Goal: Transaction & Acquisition: Download file/media

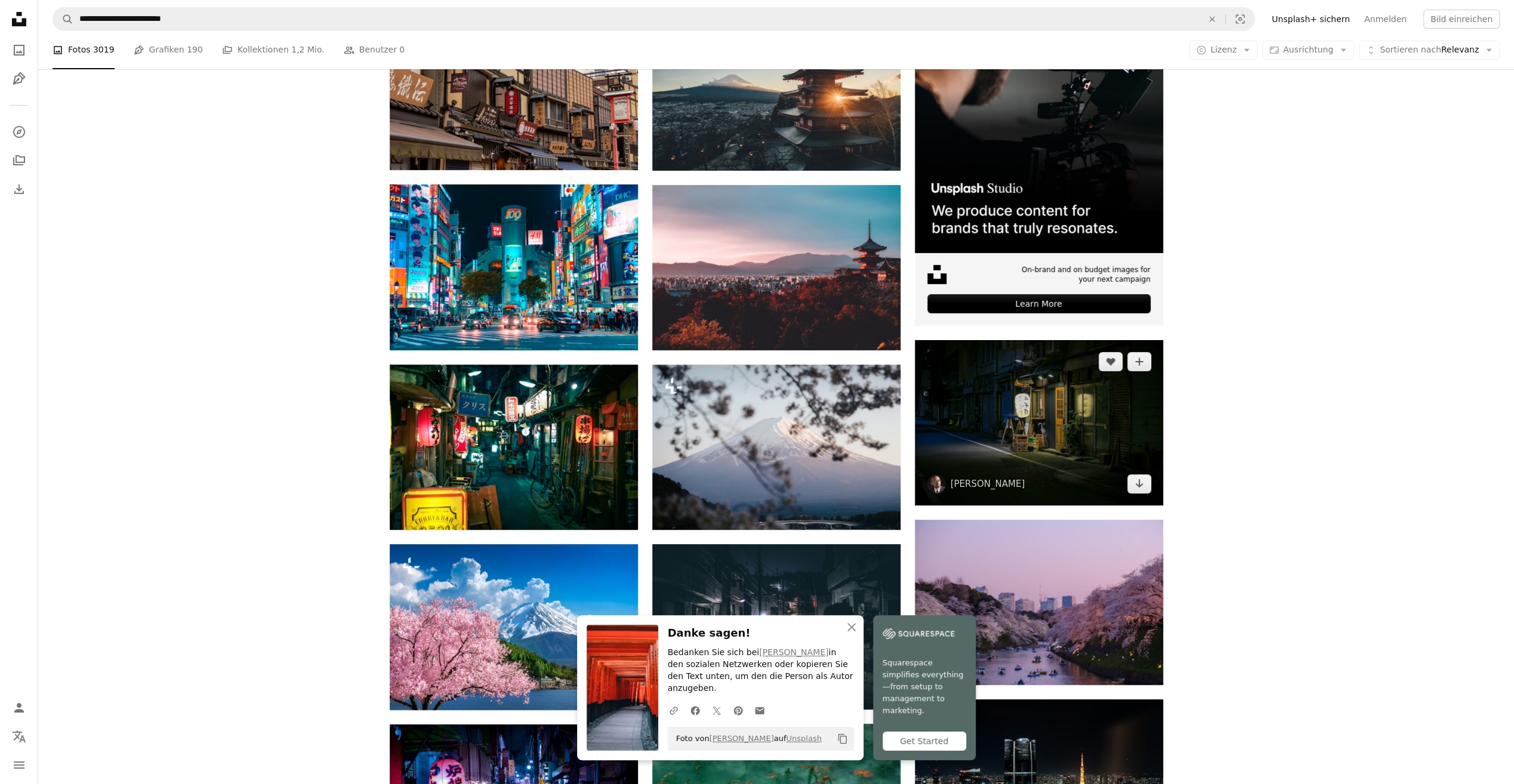
scroll to position [358, 0]
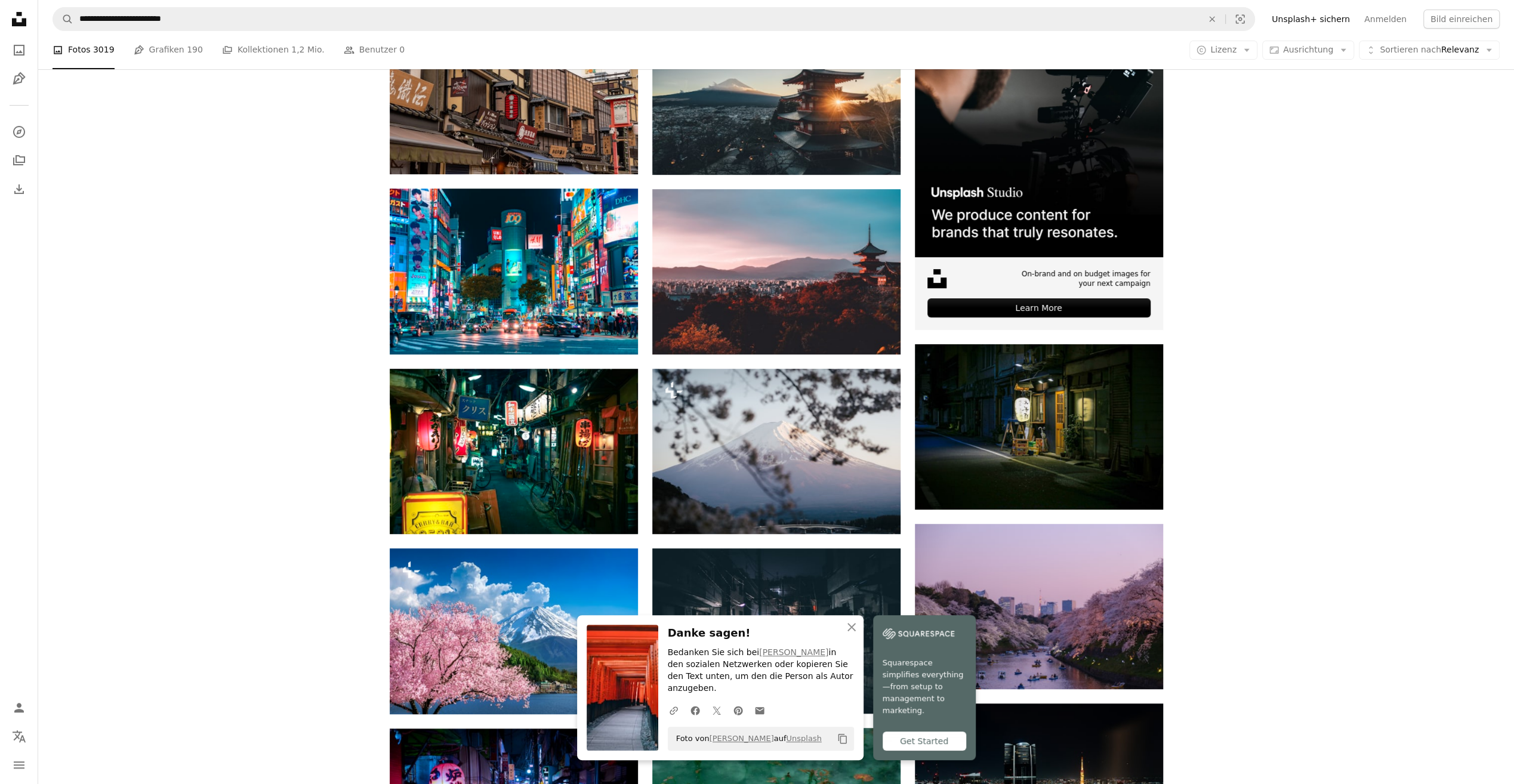
click at [279, 251] on div "Plus sign for Unsplash+ A heart A plus sign [PERSON_NAME] Für Unsplash+ A lock …" at bounding box center [776, 735] width 1476 height 1452
drag, startPoint x: 1221, startPoint y: 312, endPoint x: 1244, endPoint y: 243, distance: 72.7
click at [1177, 211] on div "Plus sign for Unsplash+ A heart A plus sign [PERSON_NAME] Für Unsplash+ A lock …" at bounding box center [776, 735] width 1476 height 1452
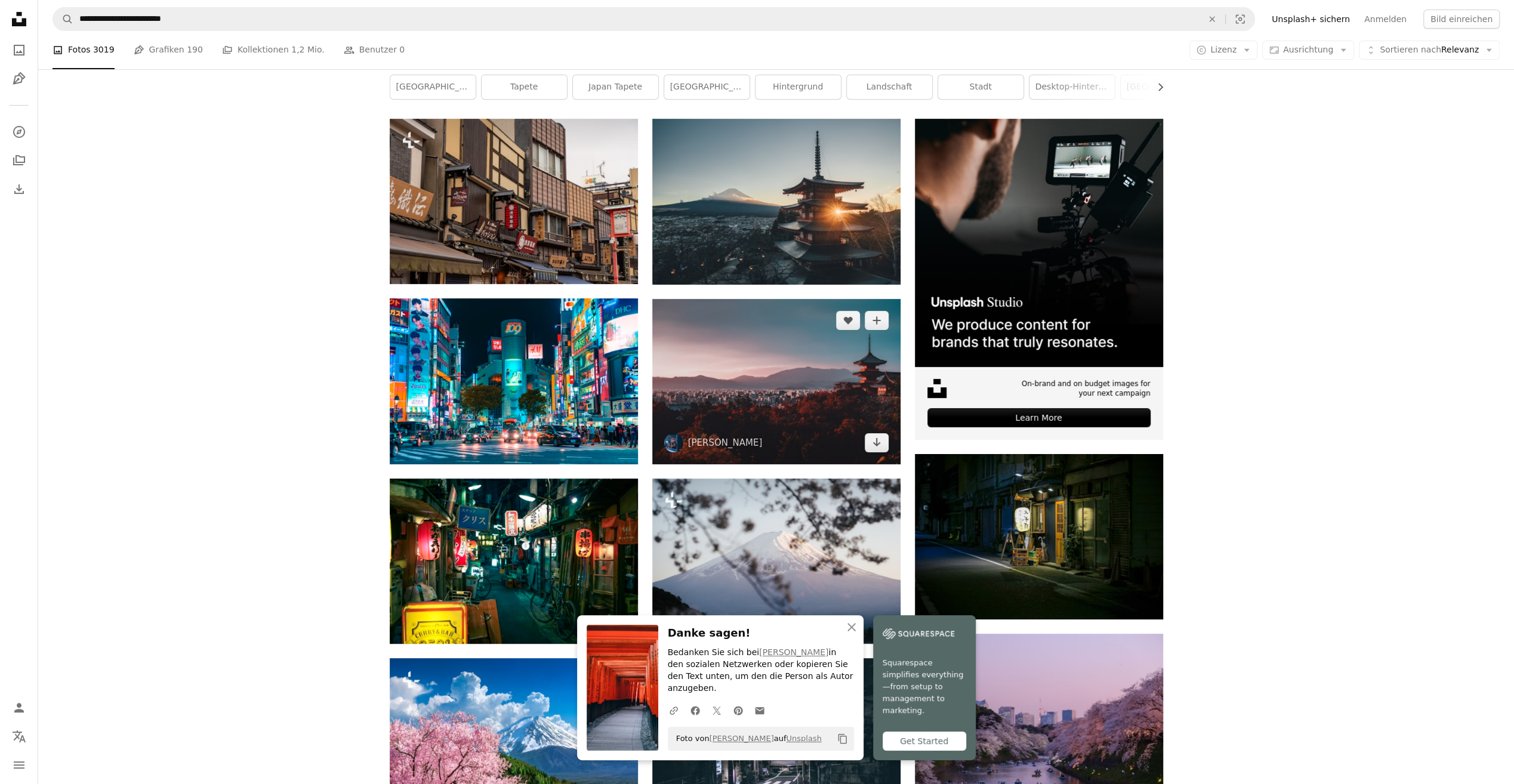
scroll to position [238, 0]
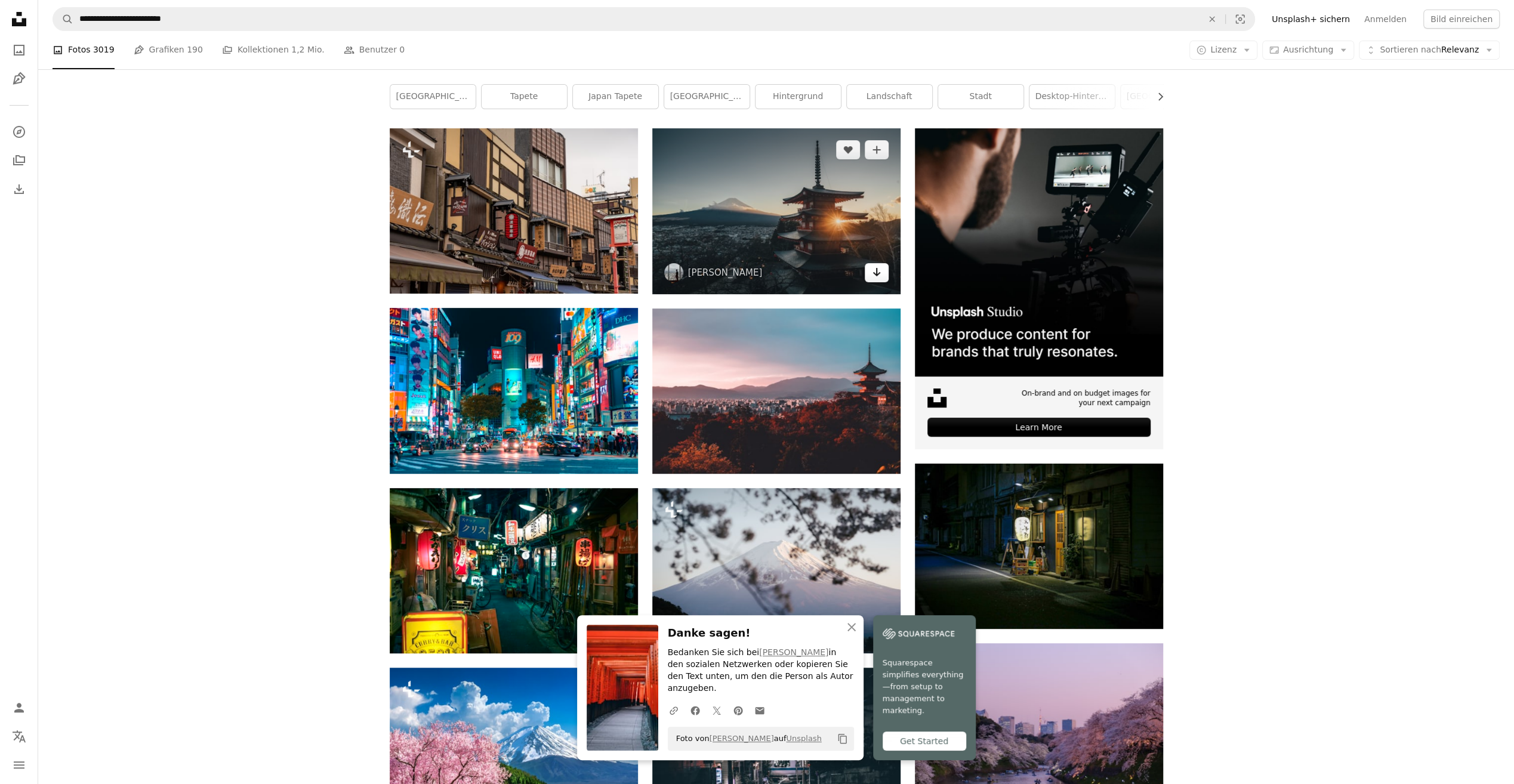
click at [875, 273] on icon "Herunterladen" at bounding box center [876, 272] width 8 height 9
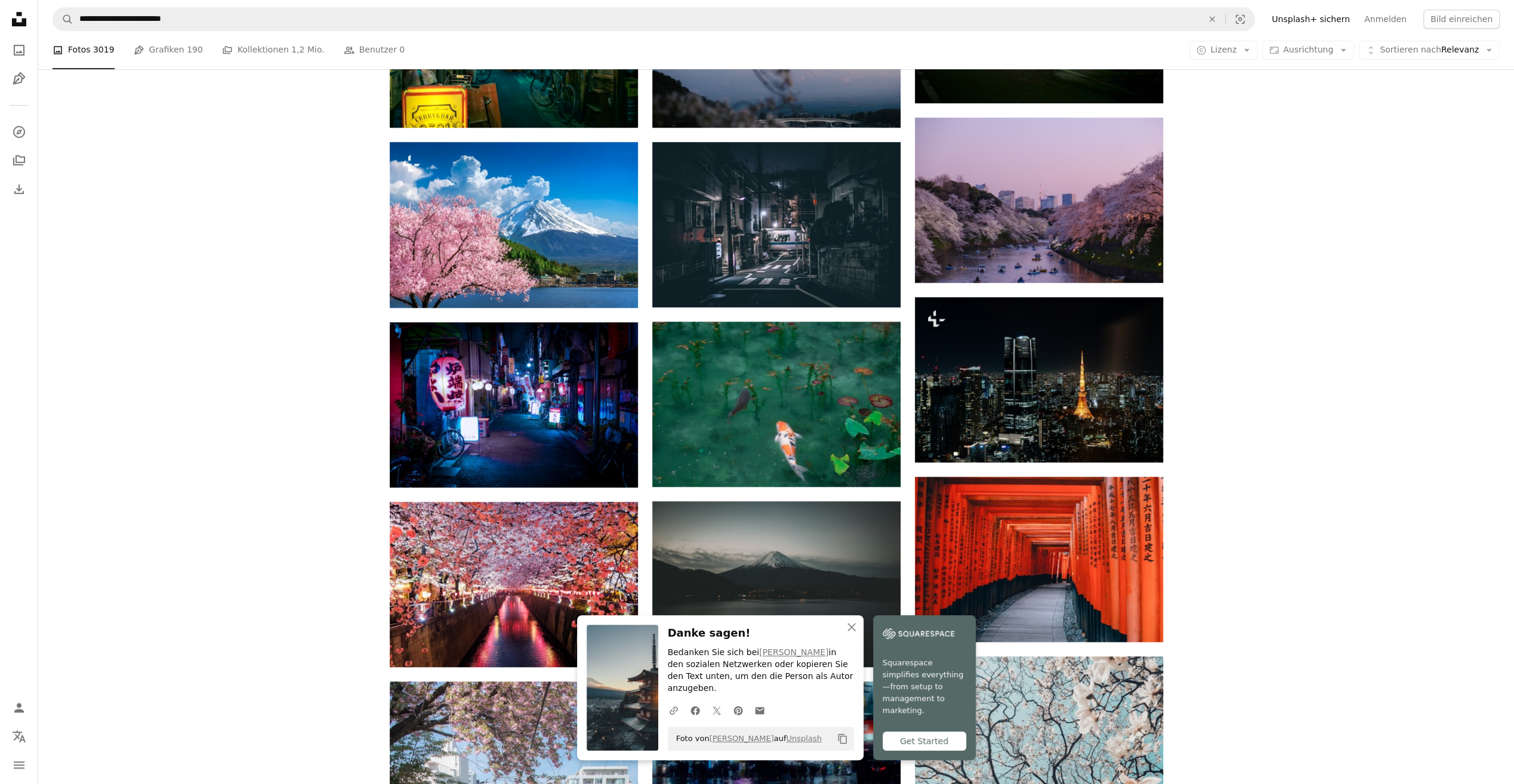
scroll to position [775, 0]
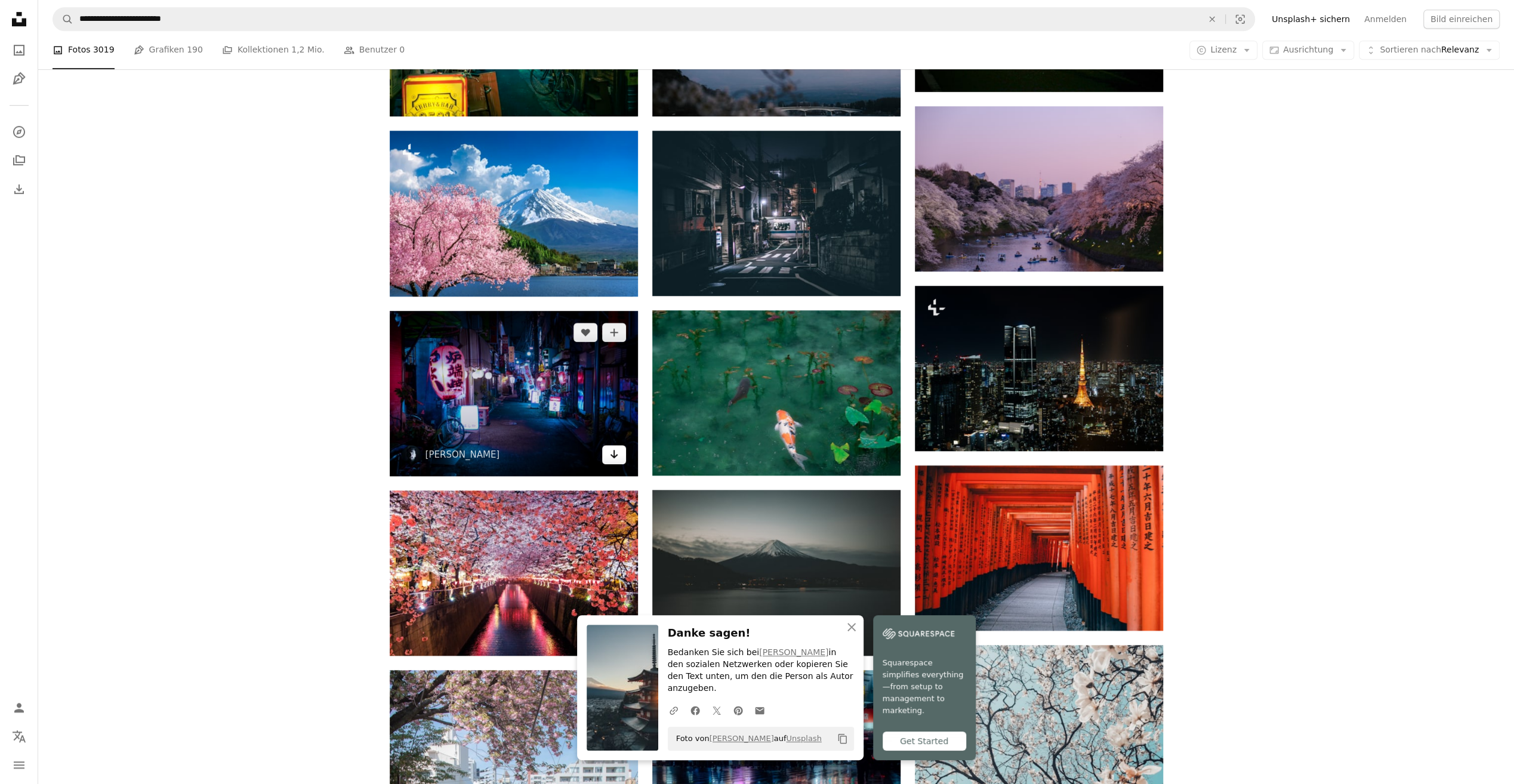
click at [614, 457] on icon "Herunterladen" at bounding box center [614, 454] width 8 height 9
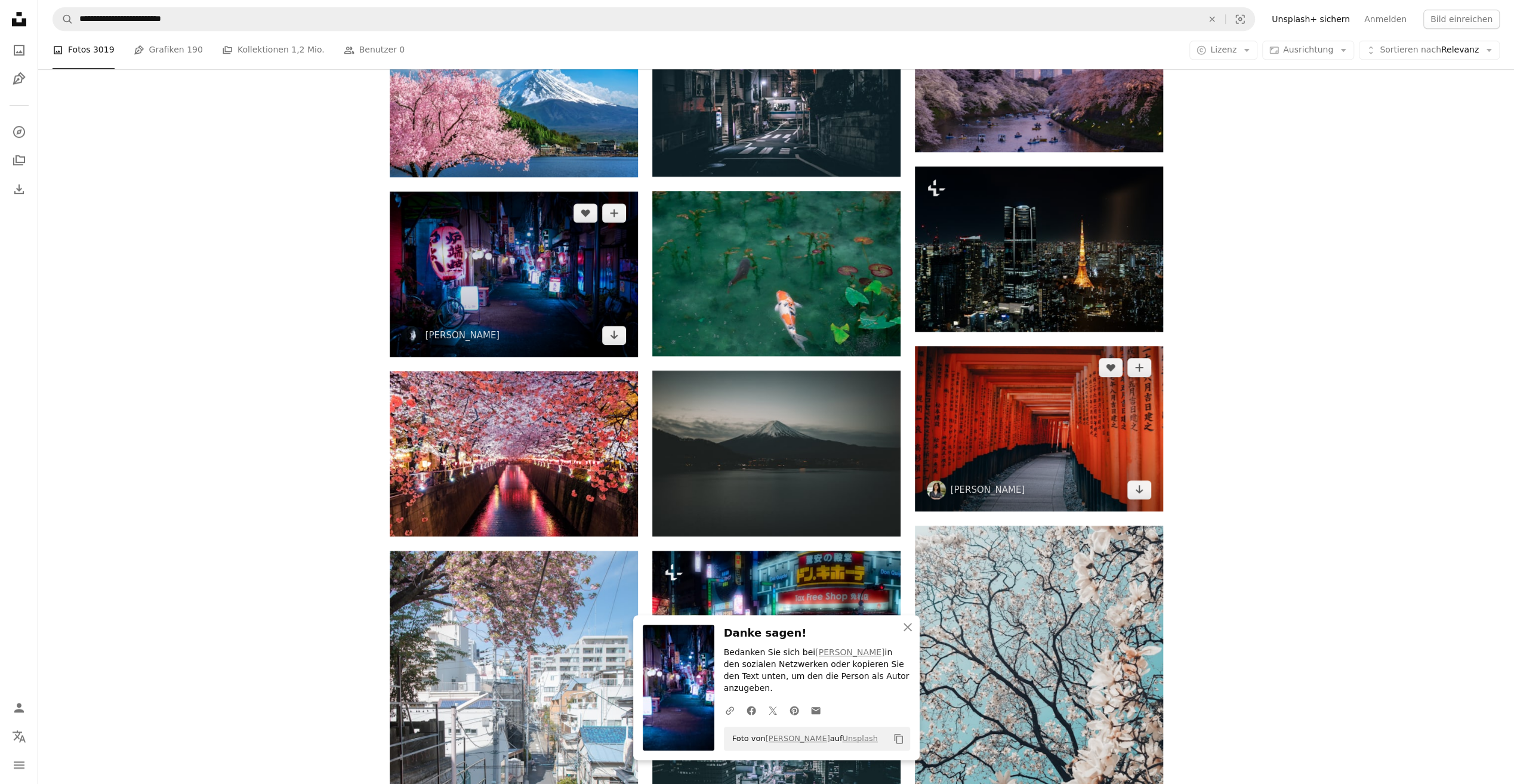
scroll to position [955, 0]
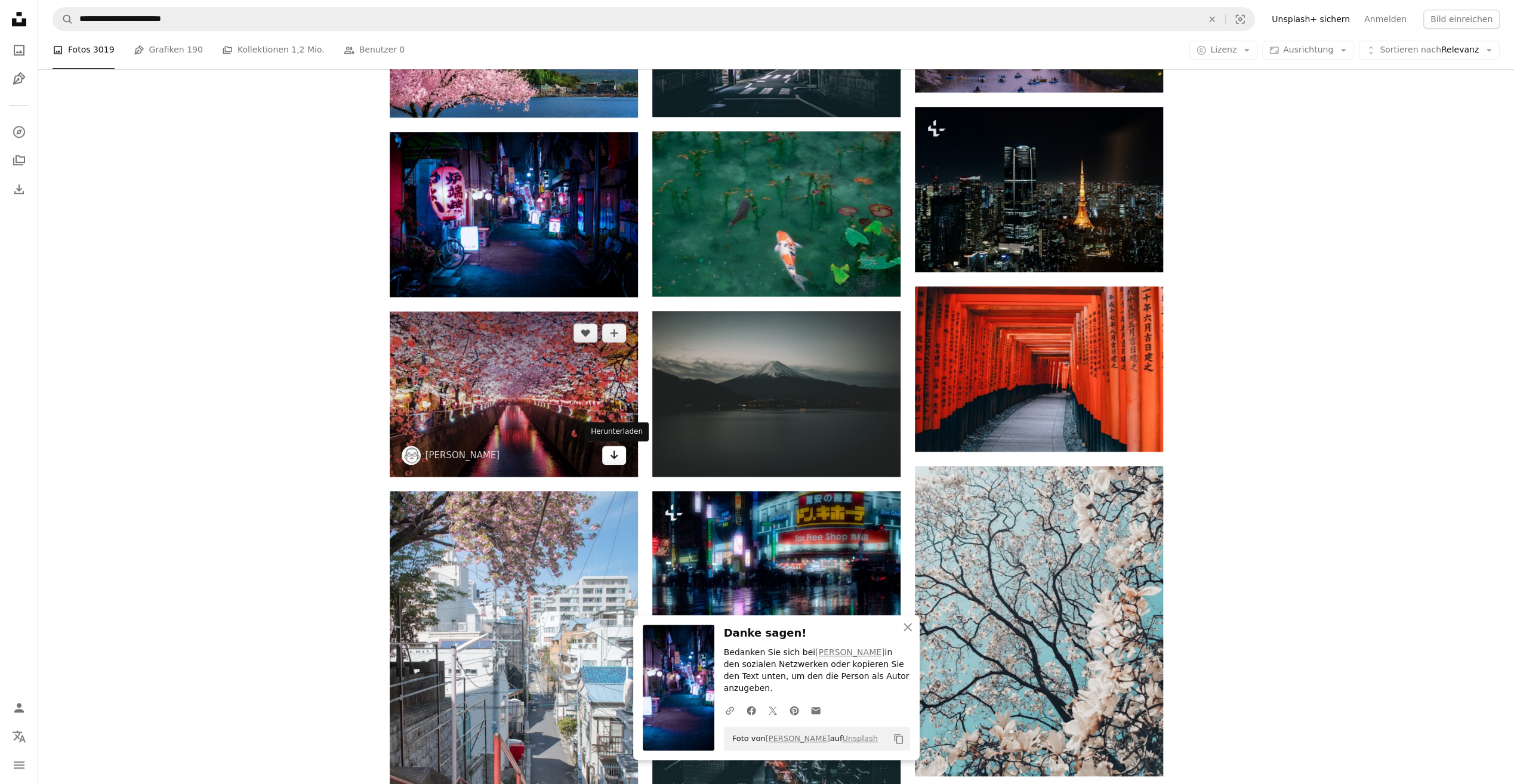
click at [613, 457] on icon "Herunterladen" at bounding box center [614, 455] width 8 height 9
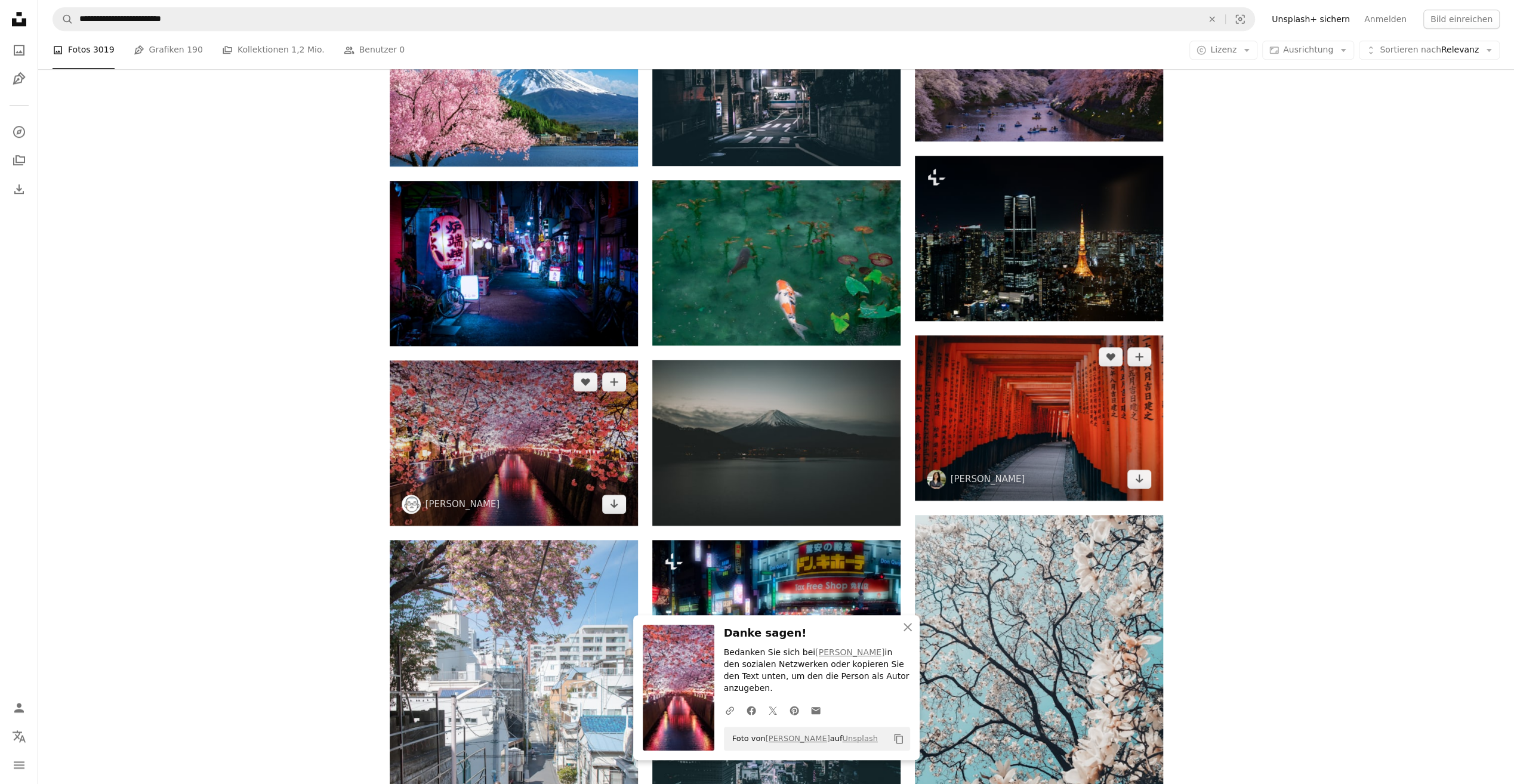
scroll to position [895, 0]
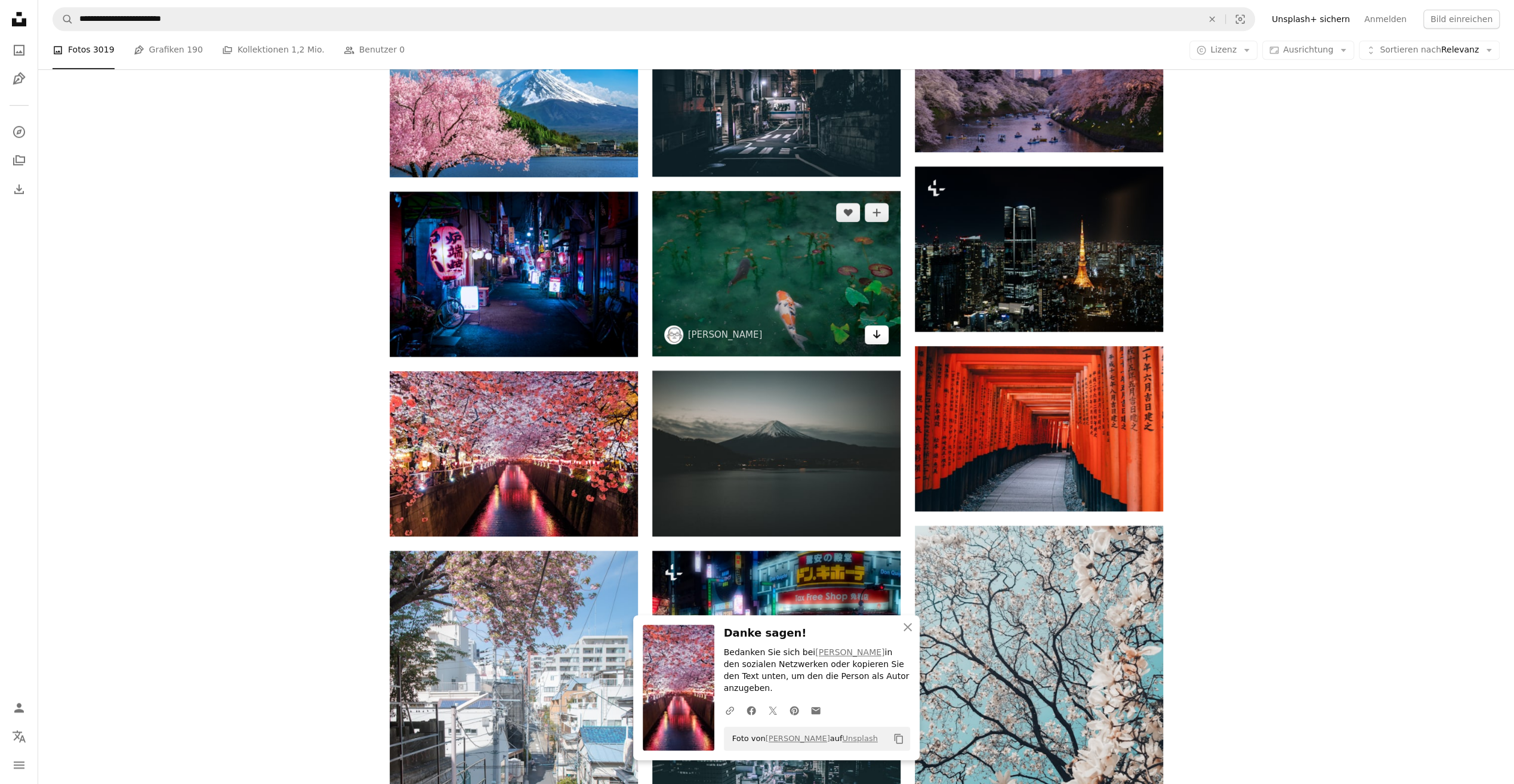
click at [870, 334] on link "Arrow pointing down" at bounding box center [877, 334] width 24 height 19
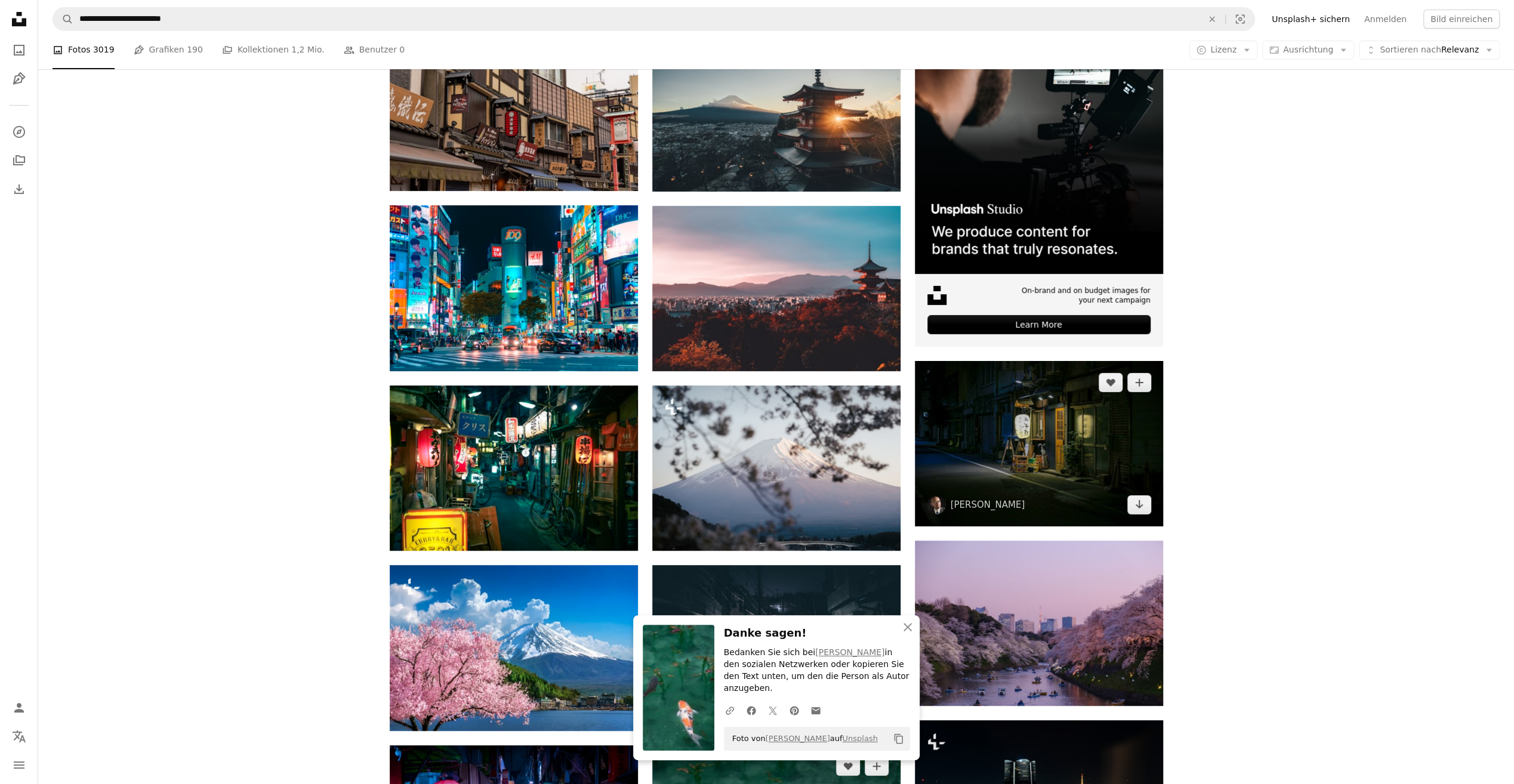
scroll to position [298, 0]
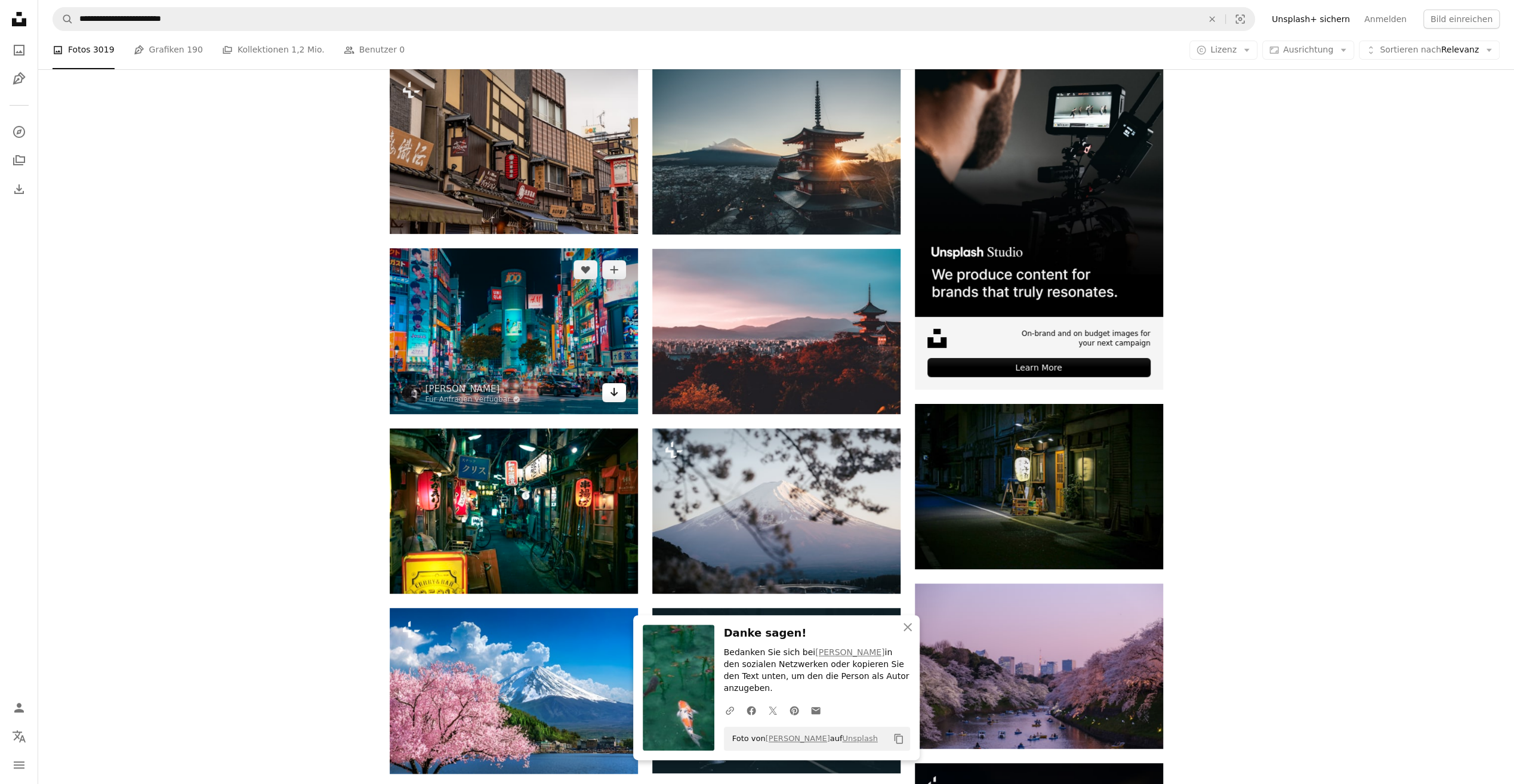
click at [616, 392] on icon "Herunterladen" at bounding box center [614, 392] width 8 height 9
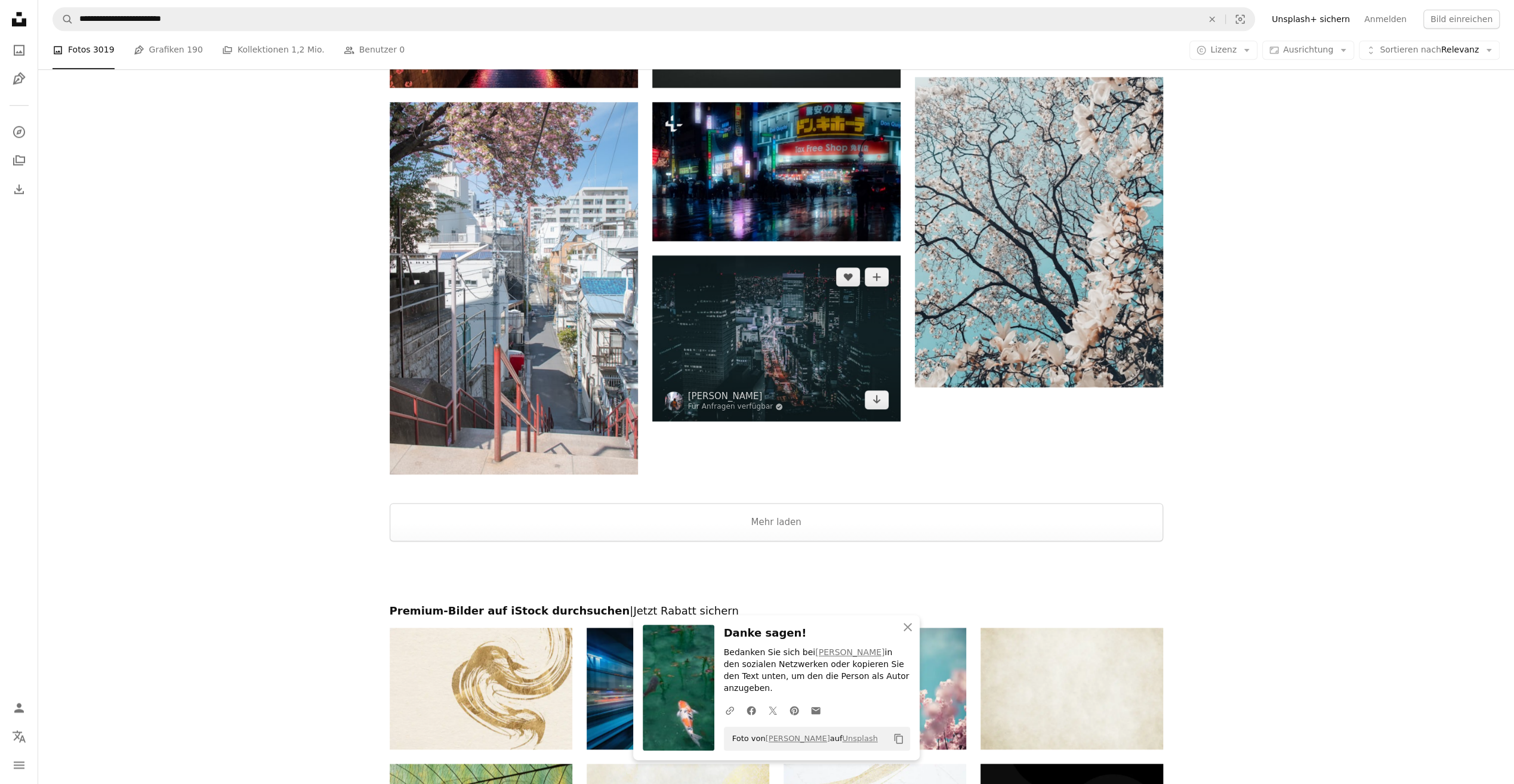
scroll to position [1492, 0]
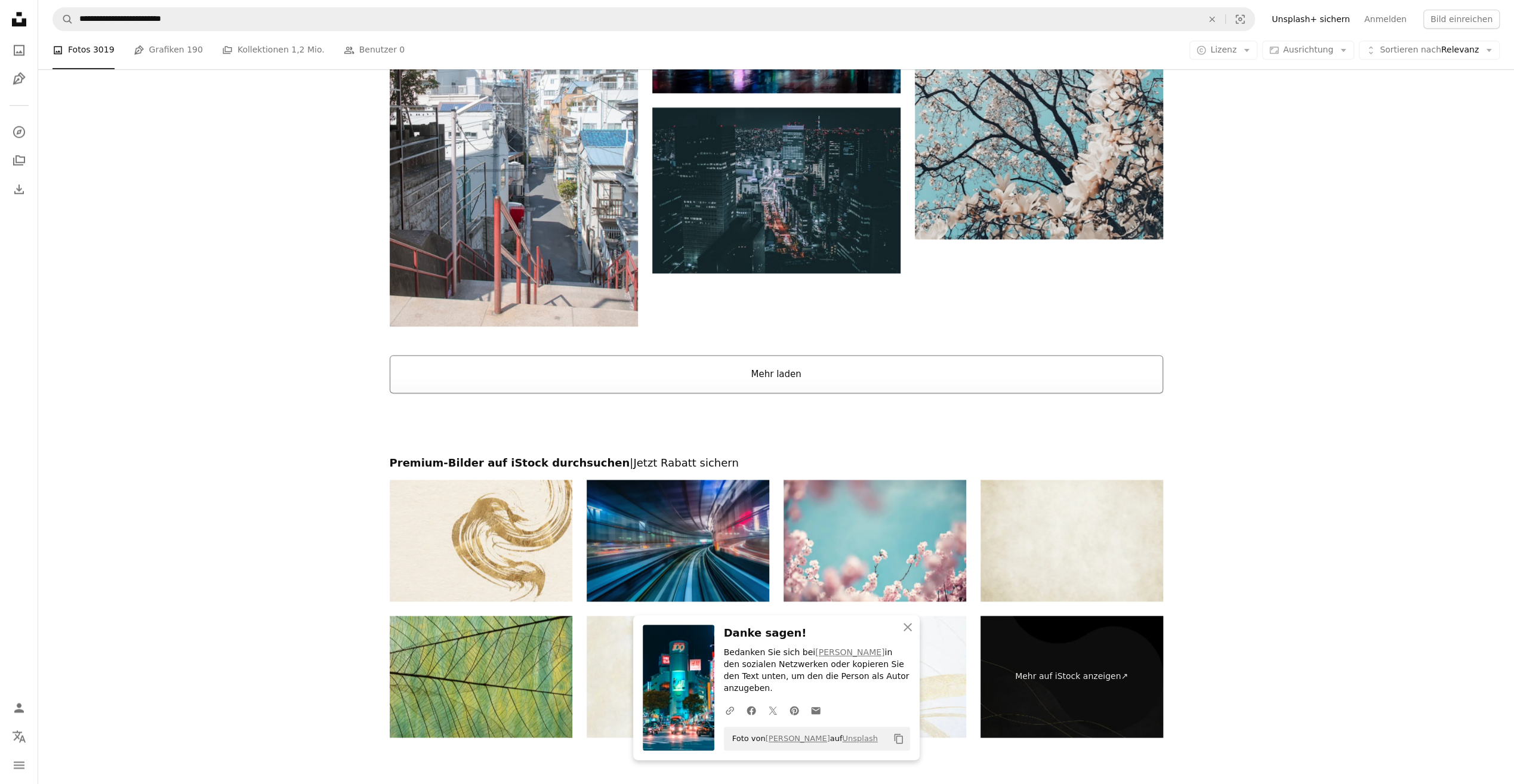
click at [775, 368] on button "Mehr laden" at bounding box center [776, 374] width 774 height 38
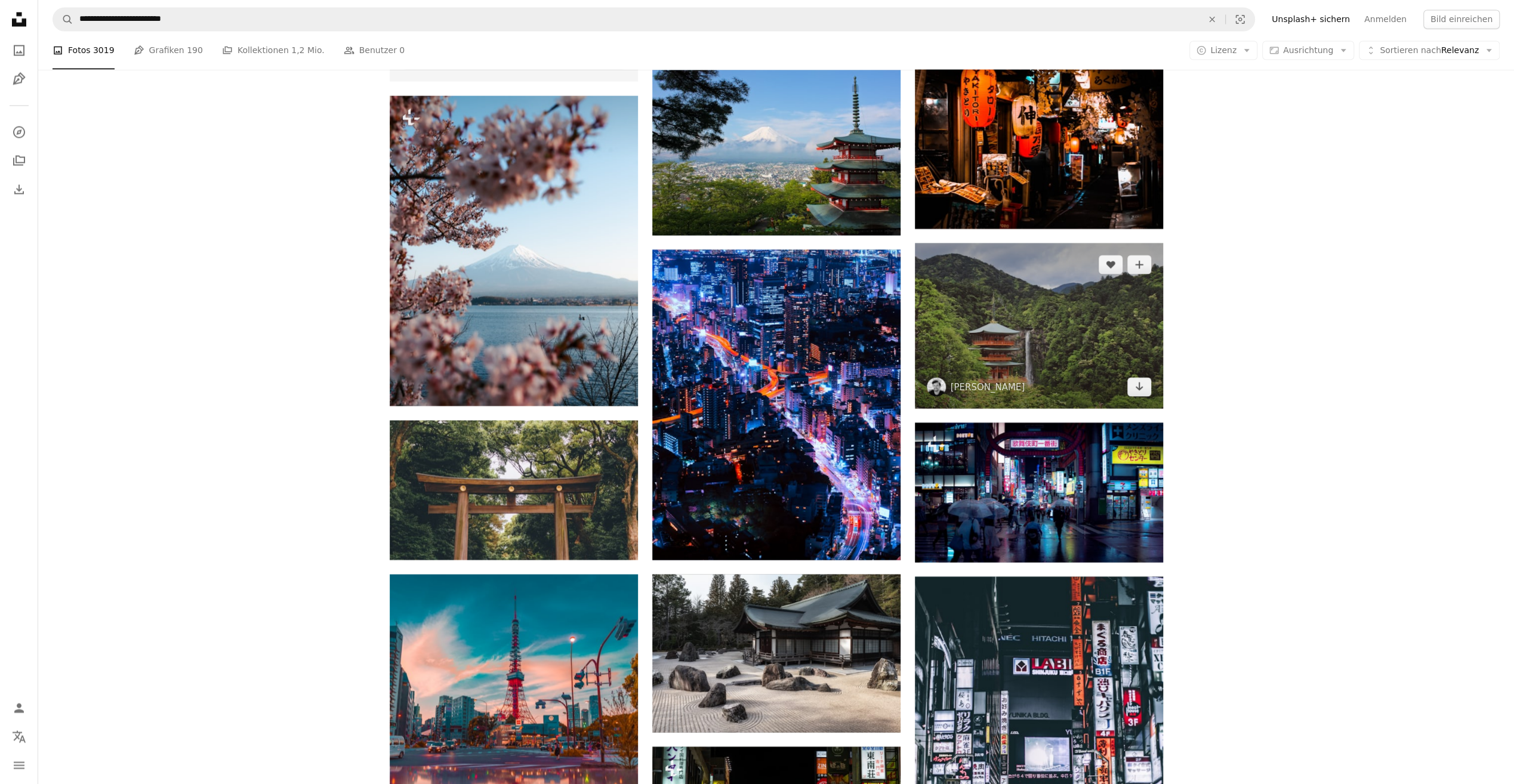
scroll to position [2267, 0]
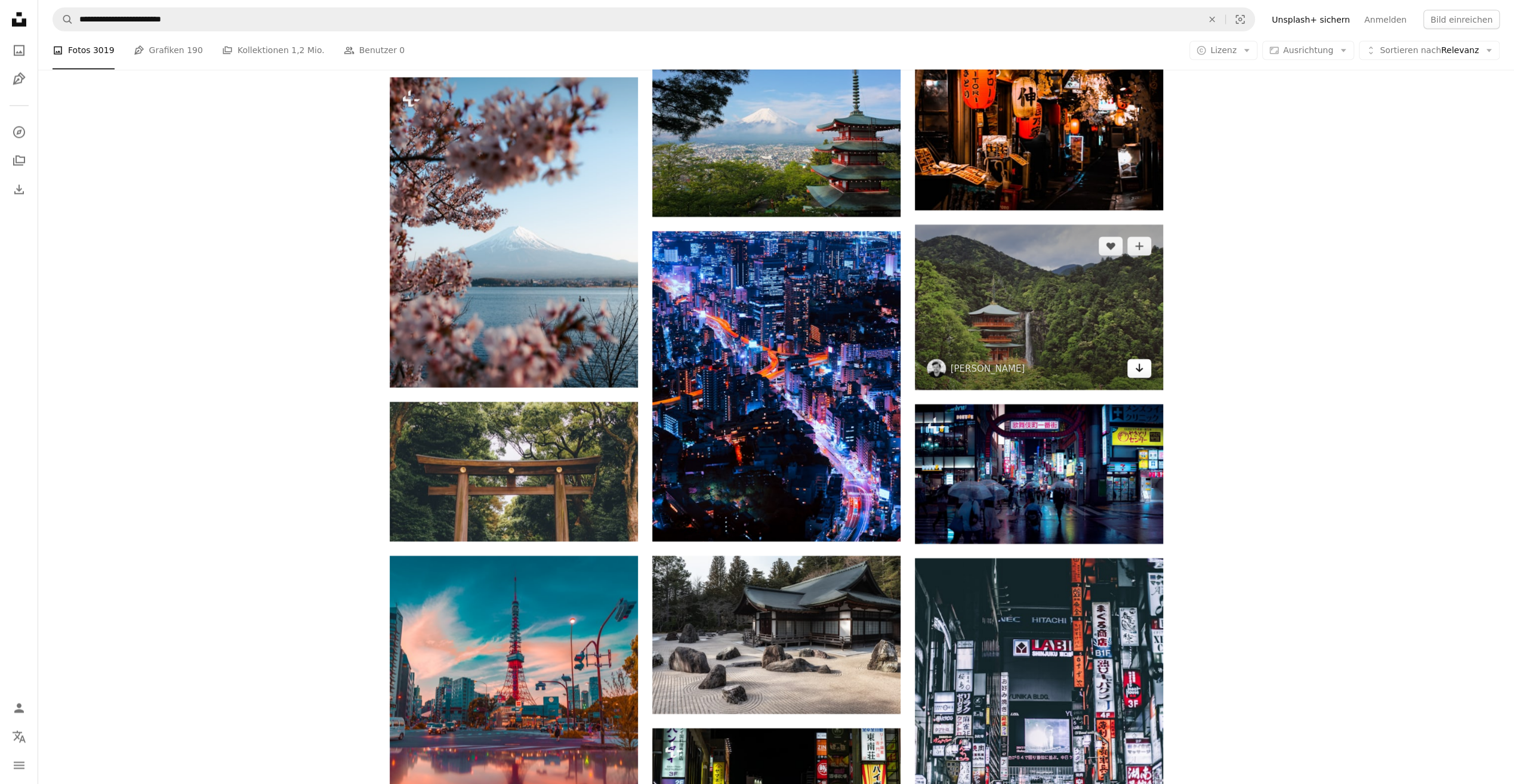
click at [1141, 369] on icon "Arrow pointing down" at bounding box center [1139, 367] width 10 height 15
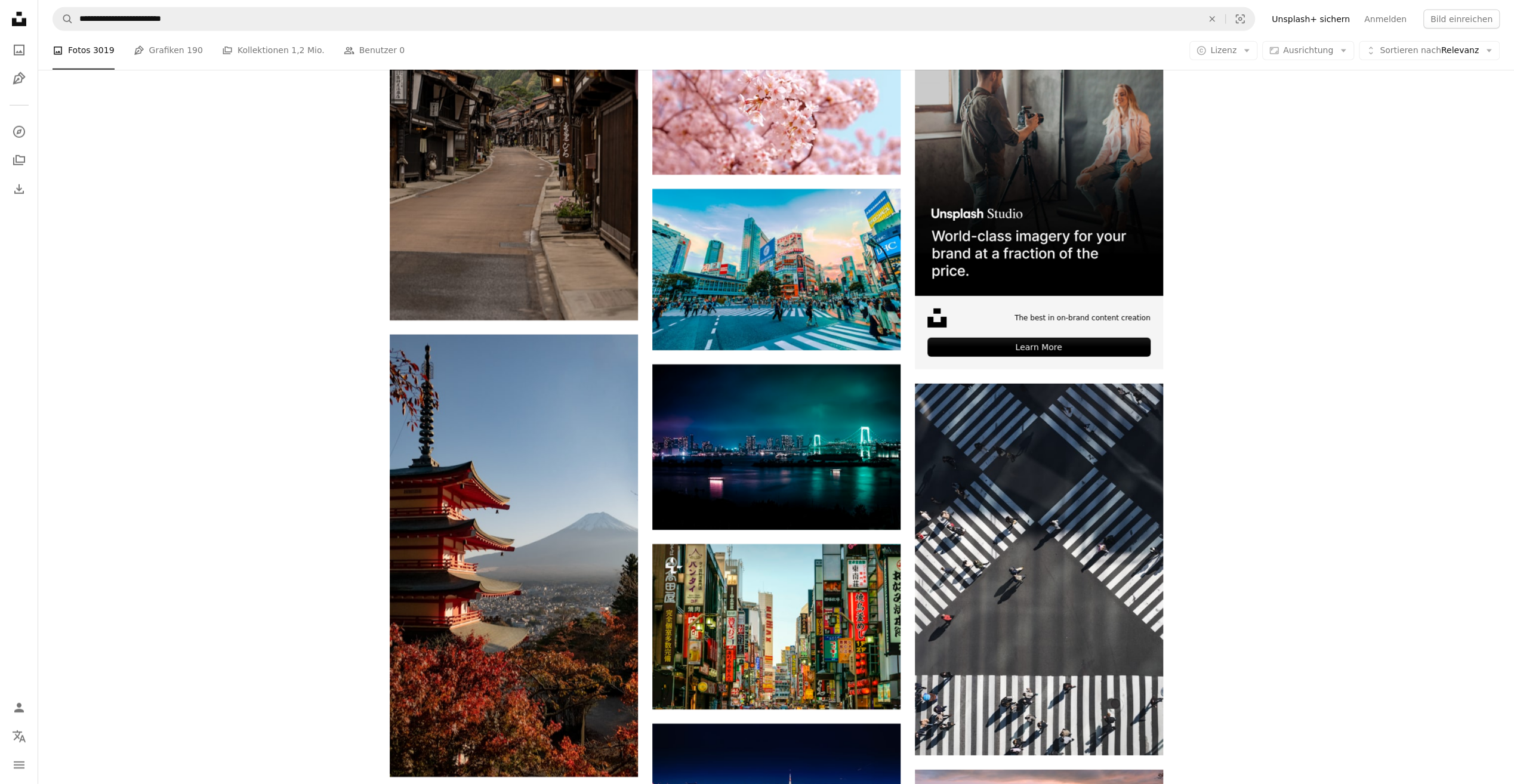
scroll to position [3520, 0]
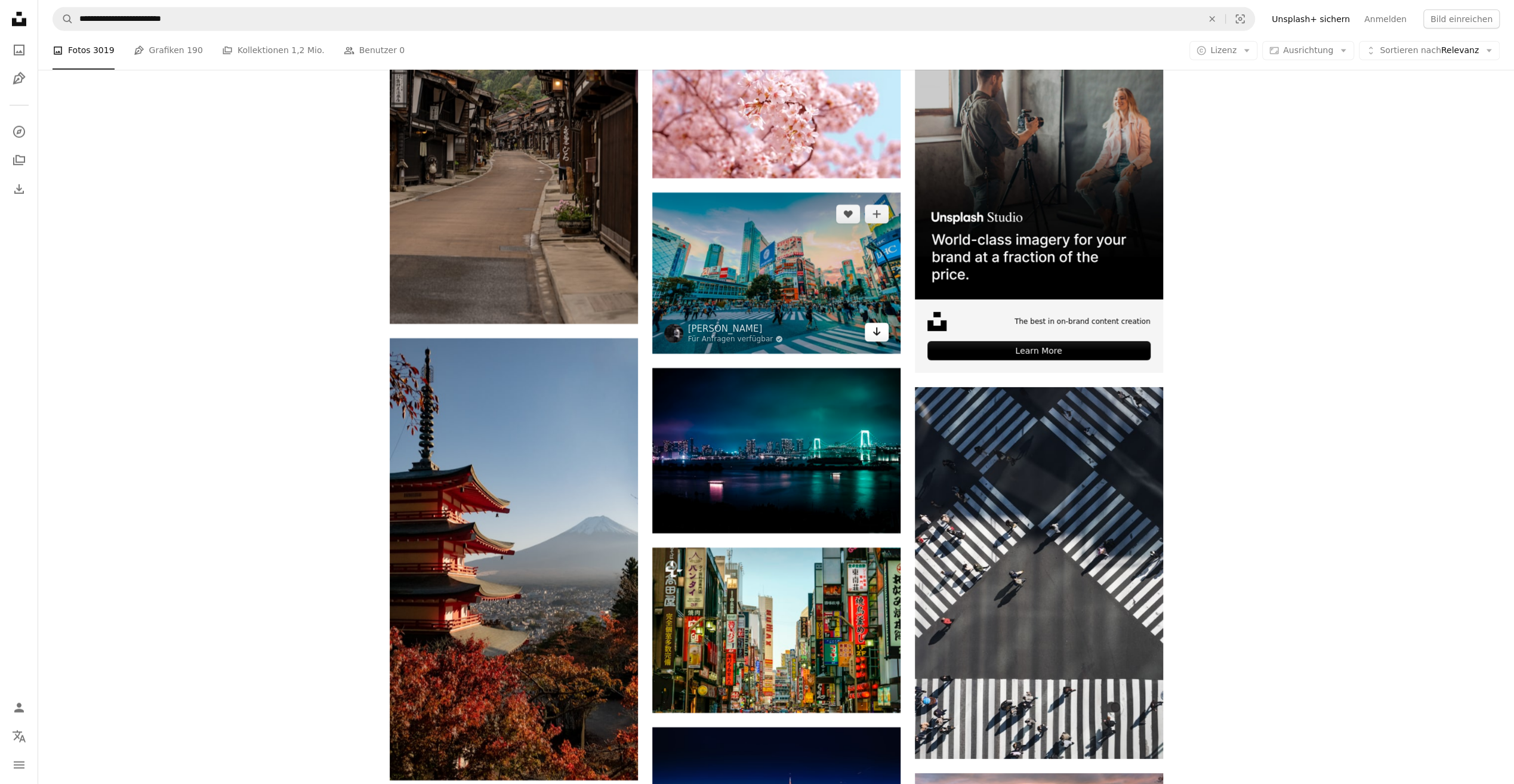
click at [869, 333] on link "Arrow pointing down" at bounding box center [877, 333] width 24 height 19
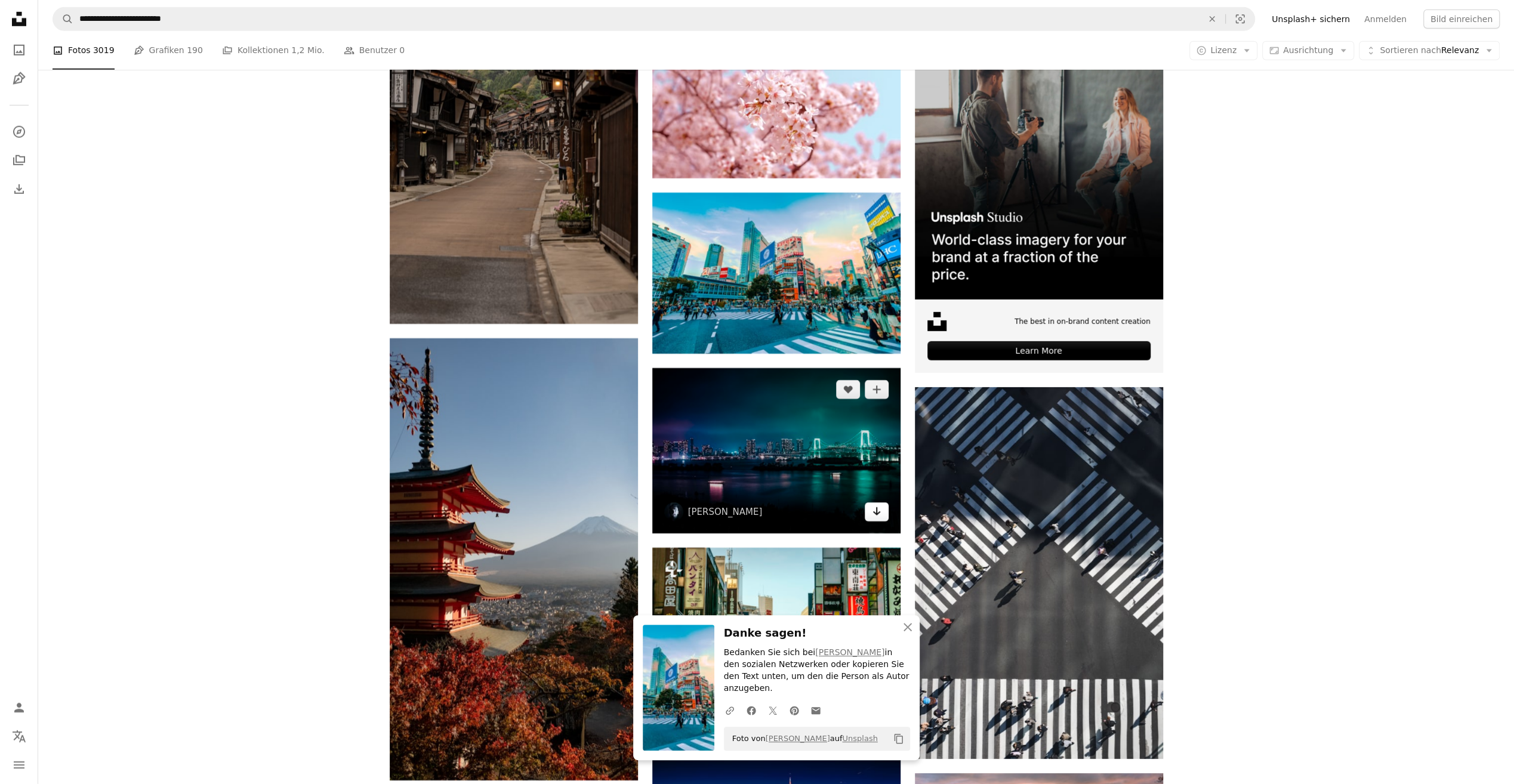
click at [877, 514] on icon "Arrow pointing down" at bounding box center [876, 511] width 10 height 15
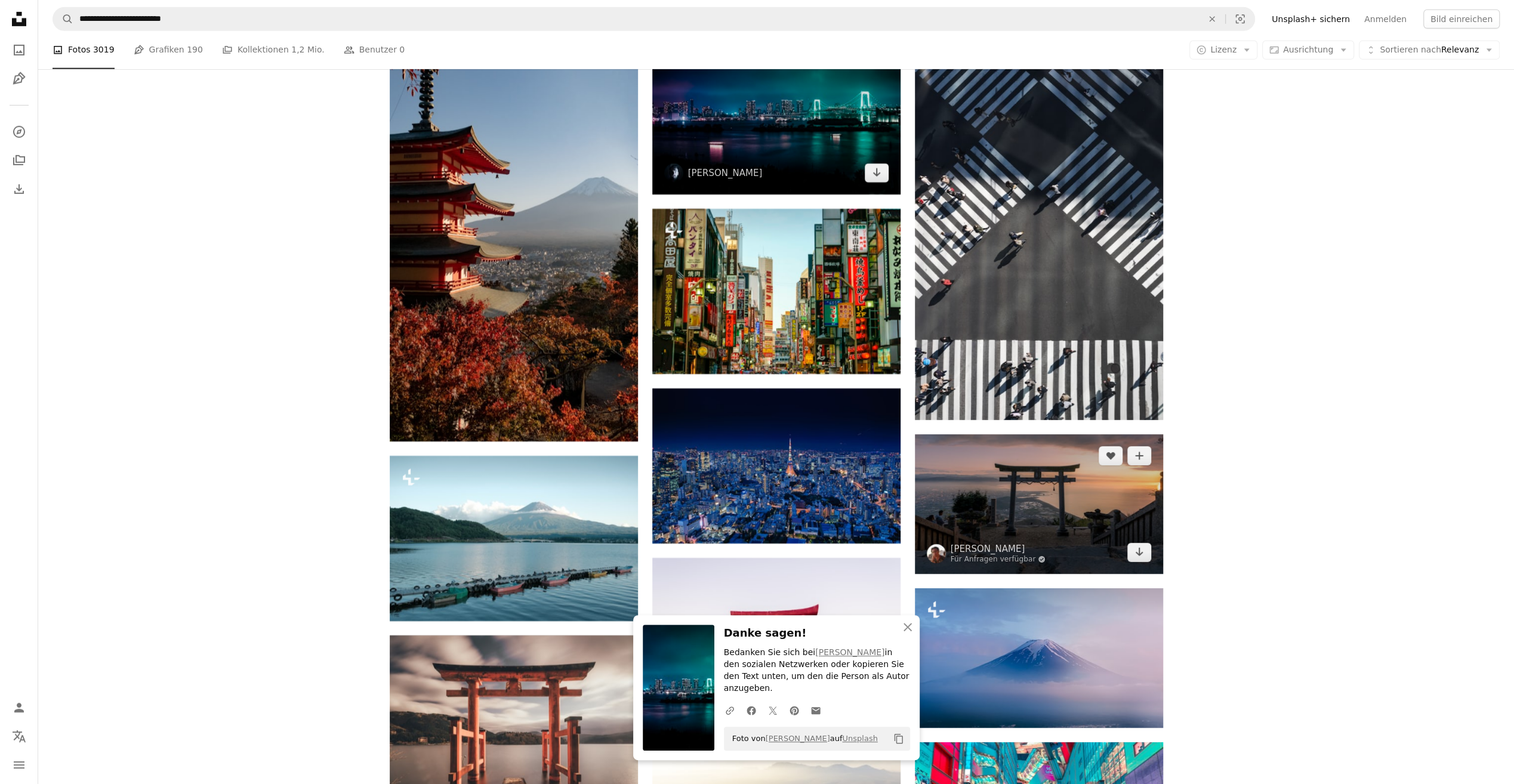
scroll to position [3878, 0]
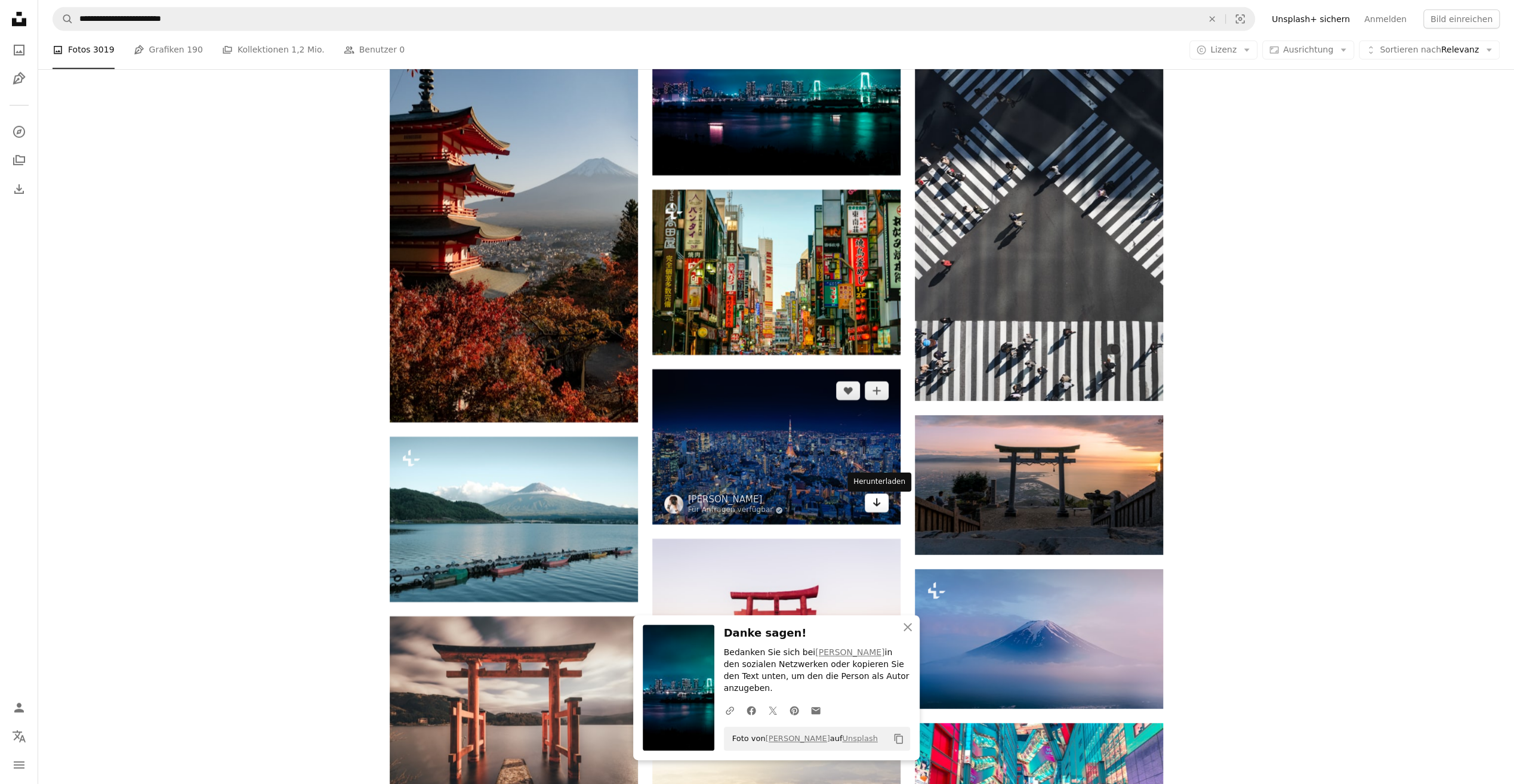
click at [881, 509] on link "Arrow pointing down" at bounding box center [877, 503] width 24 height 19
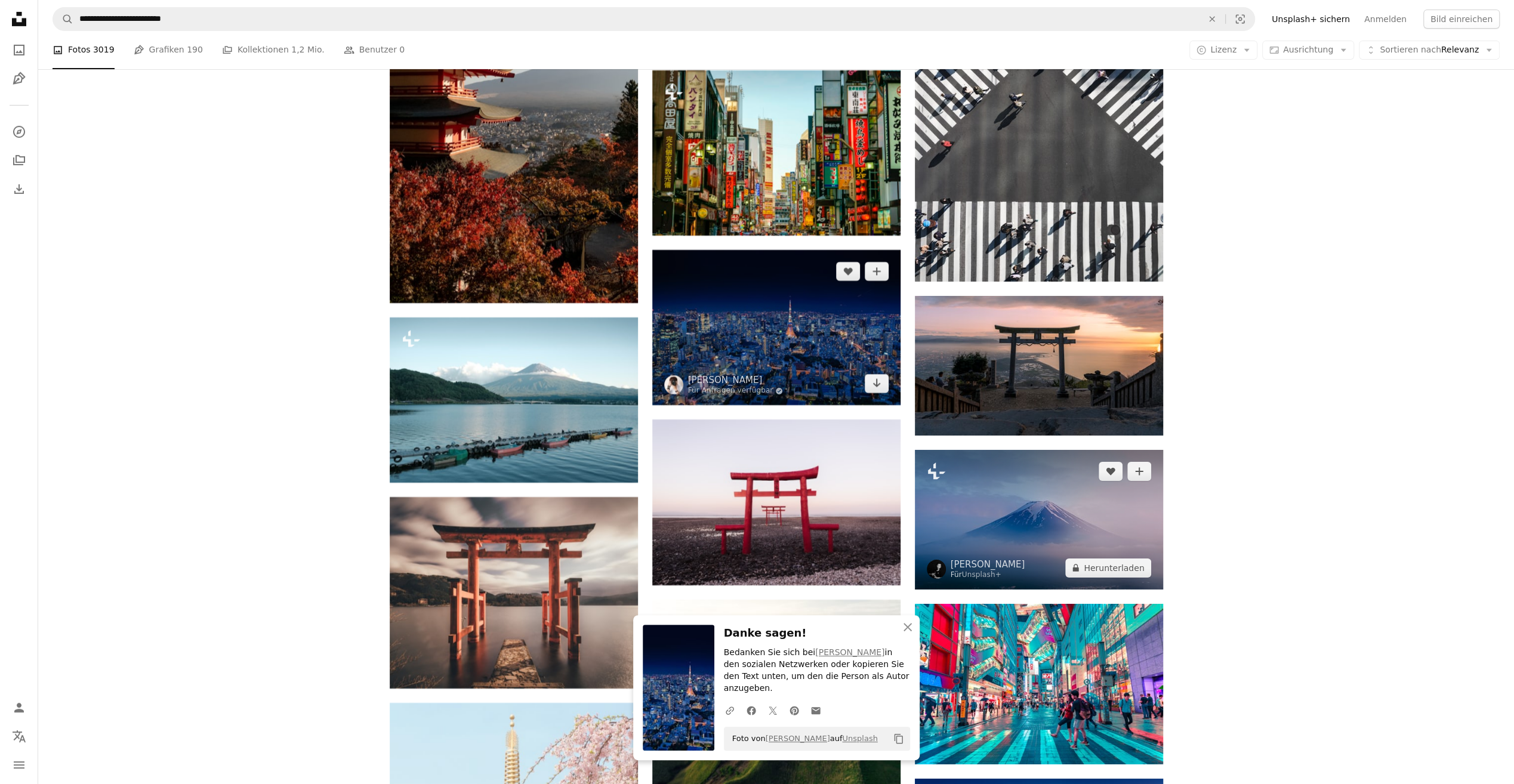
scroll to position [4057, 0]
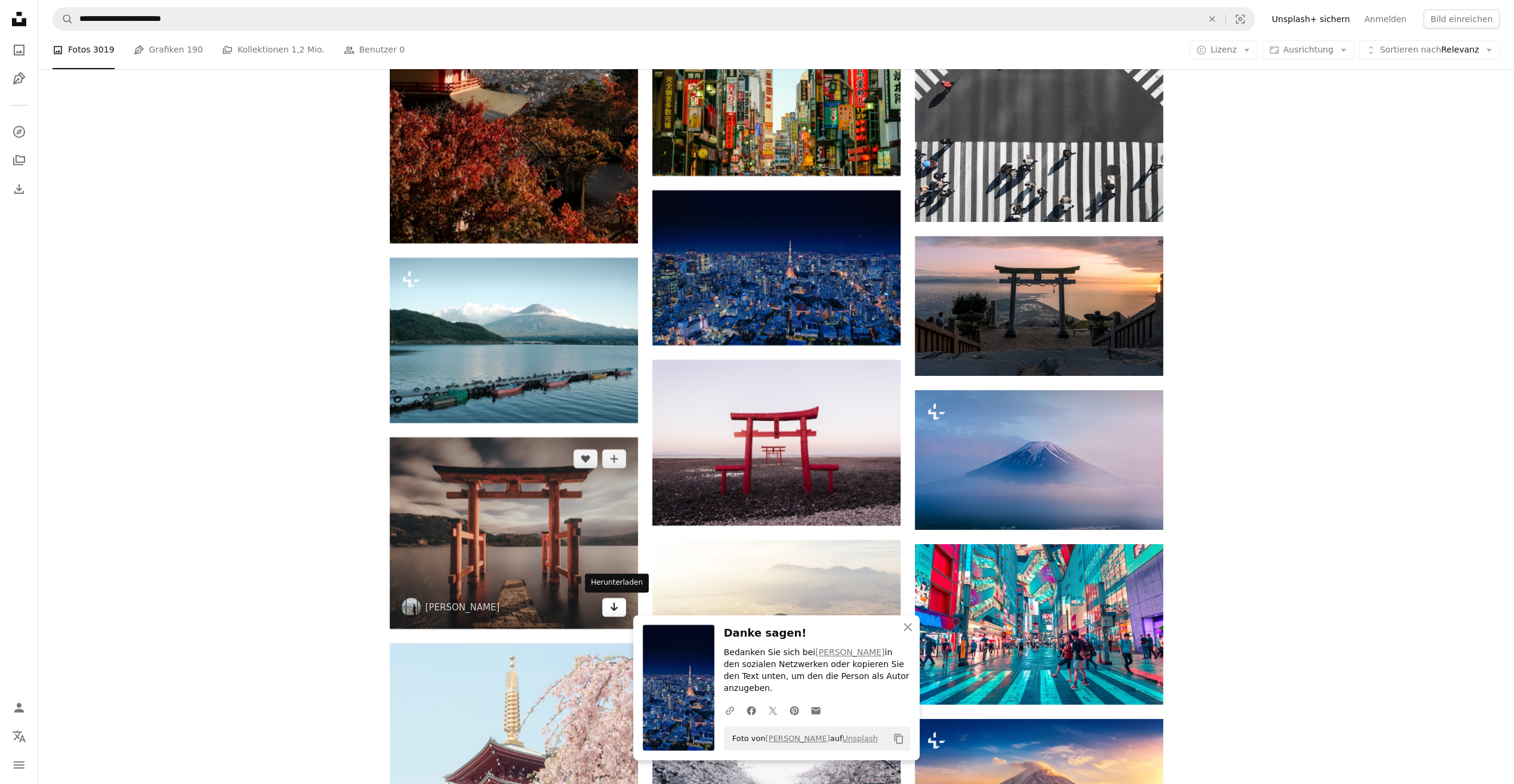
click at [614, 610] on icon "Arrow pointing down" at bounding box center [614, 606] width 10 height 15
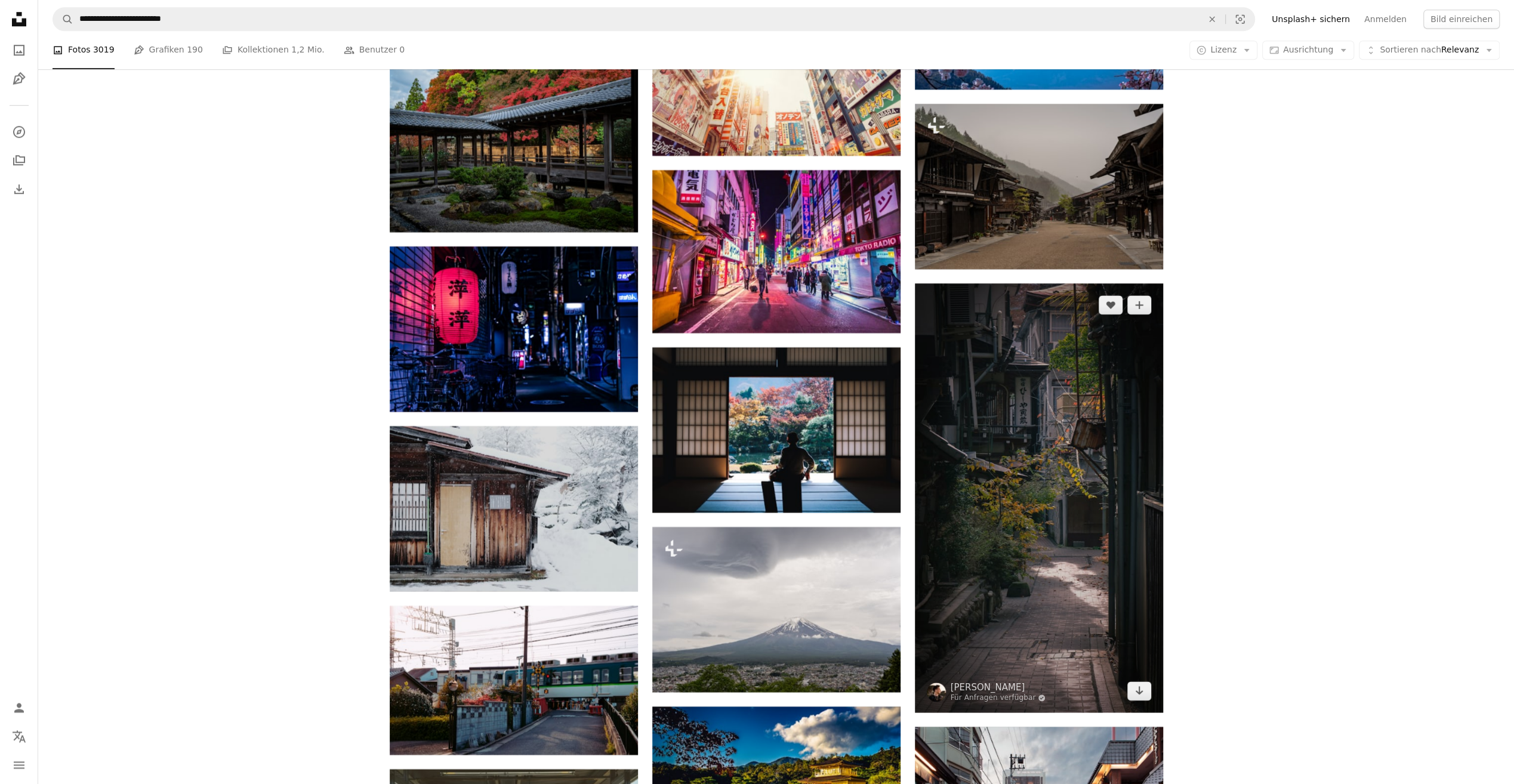
scroll to position [5549, 0]
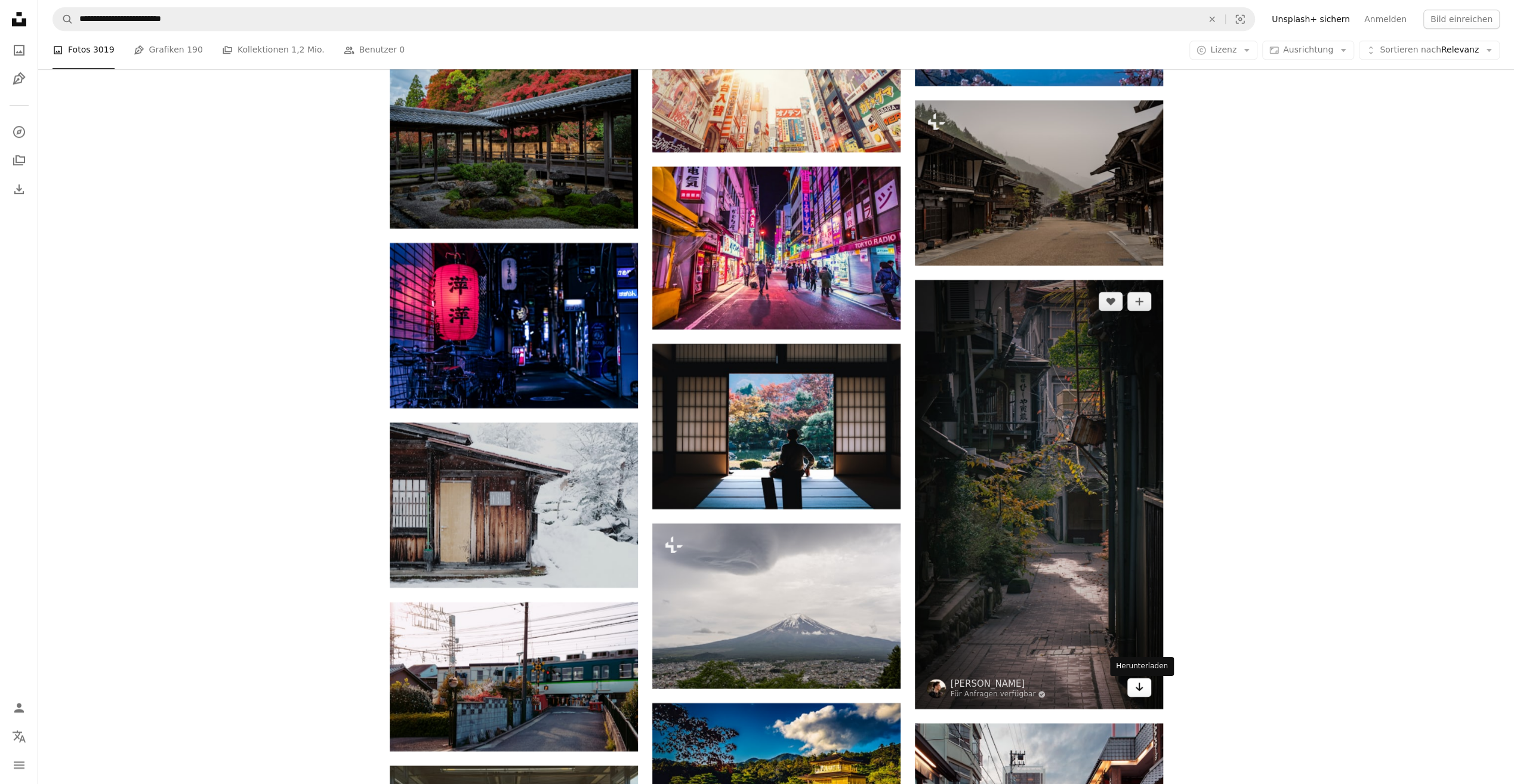
click at [1149, 691] on link "Arrow pointing down" at bounding box center [1140, 687] width 24 height 19
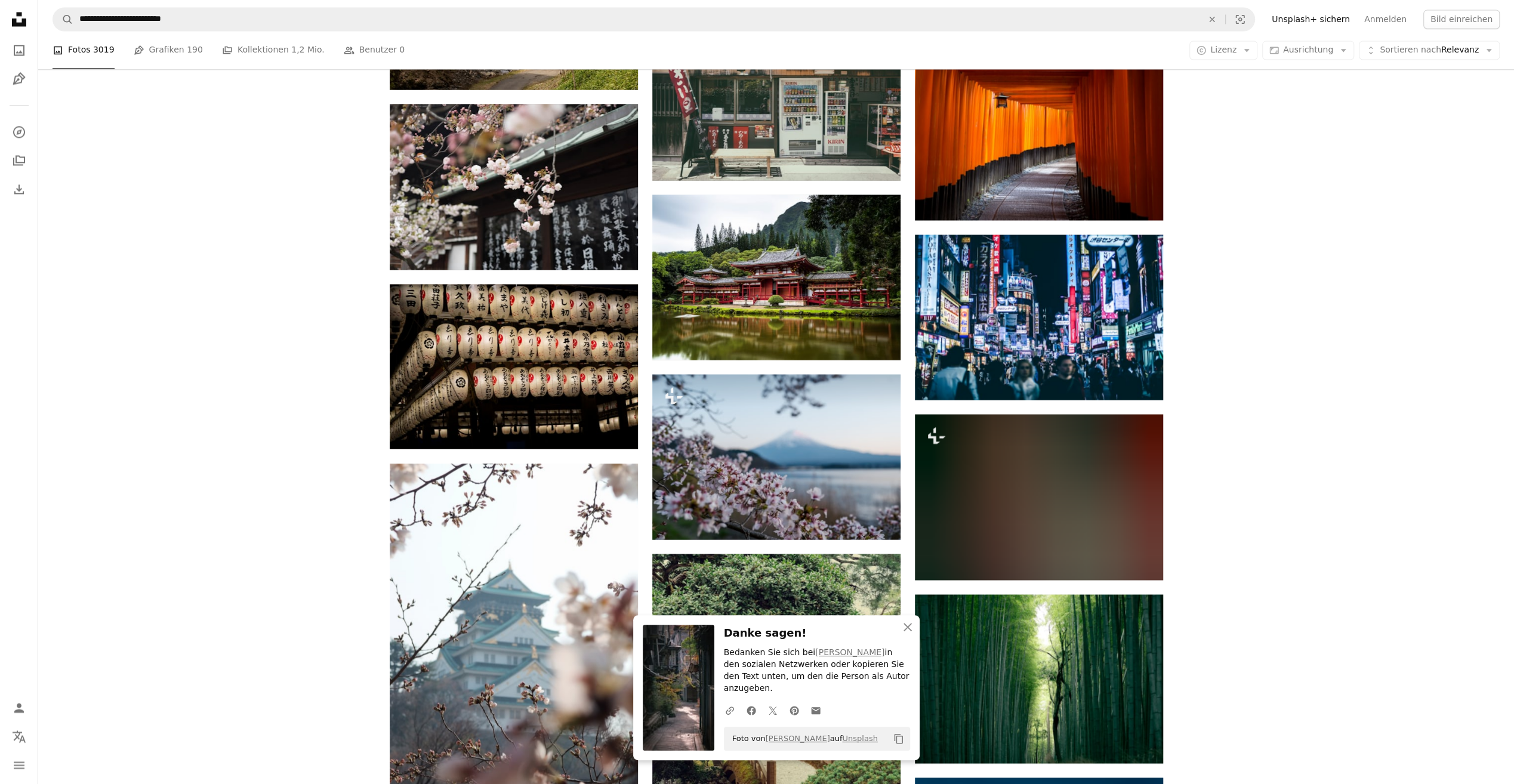
scroll to position [6742, 0]
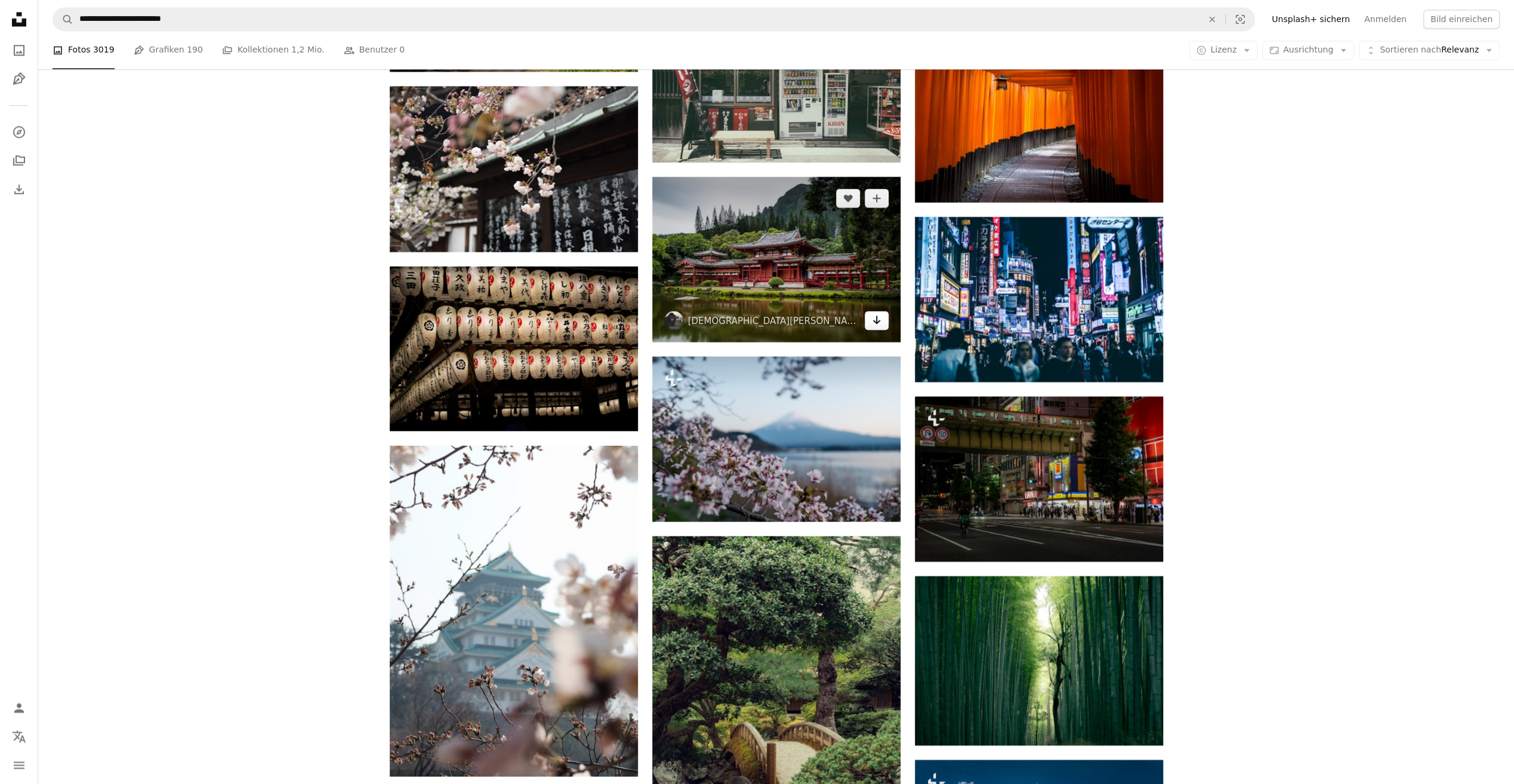
click at [874, 327] on icon "Arrow pointing down" at bounding box center [876, 320] width 10 height 15
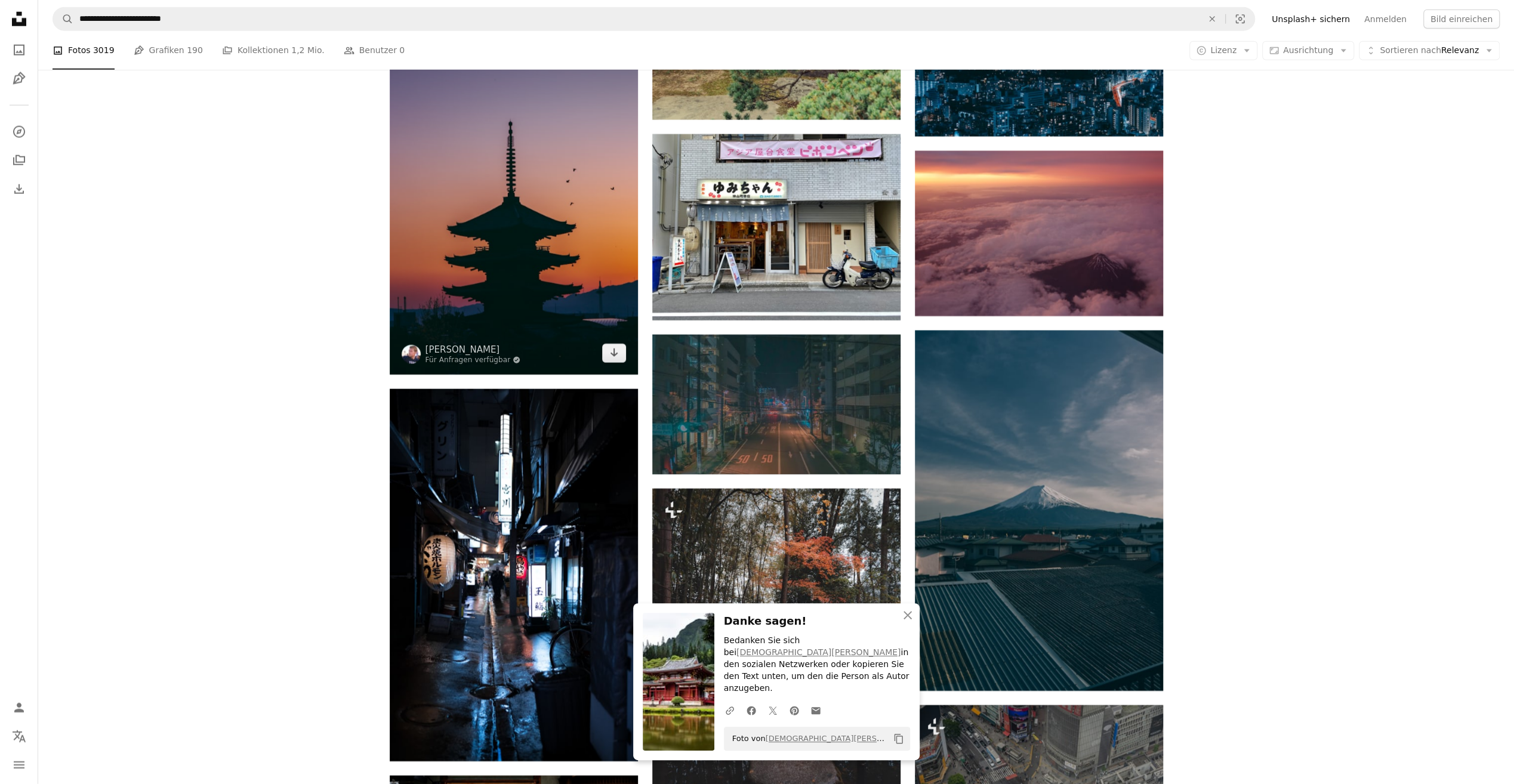
scroll to position [7458, 0]
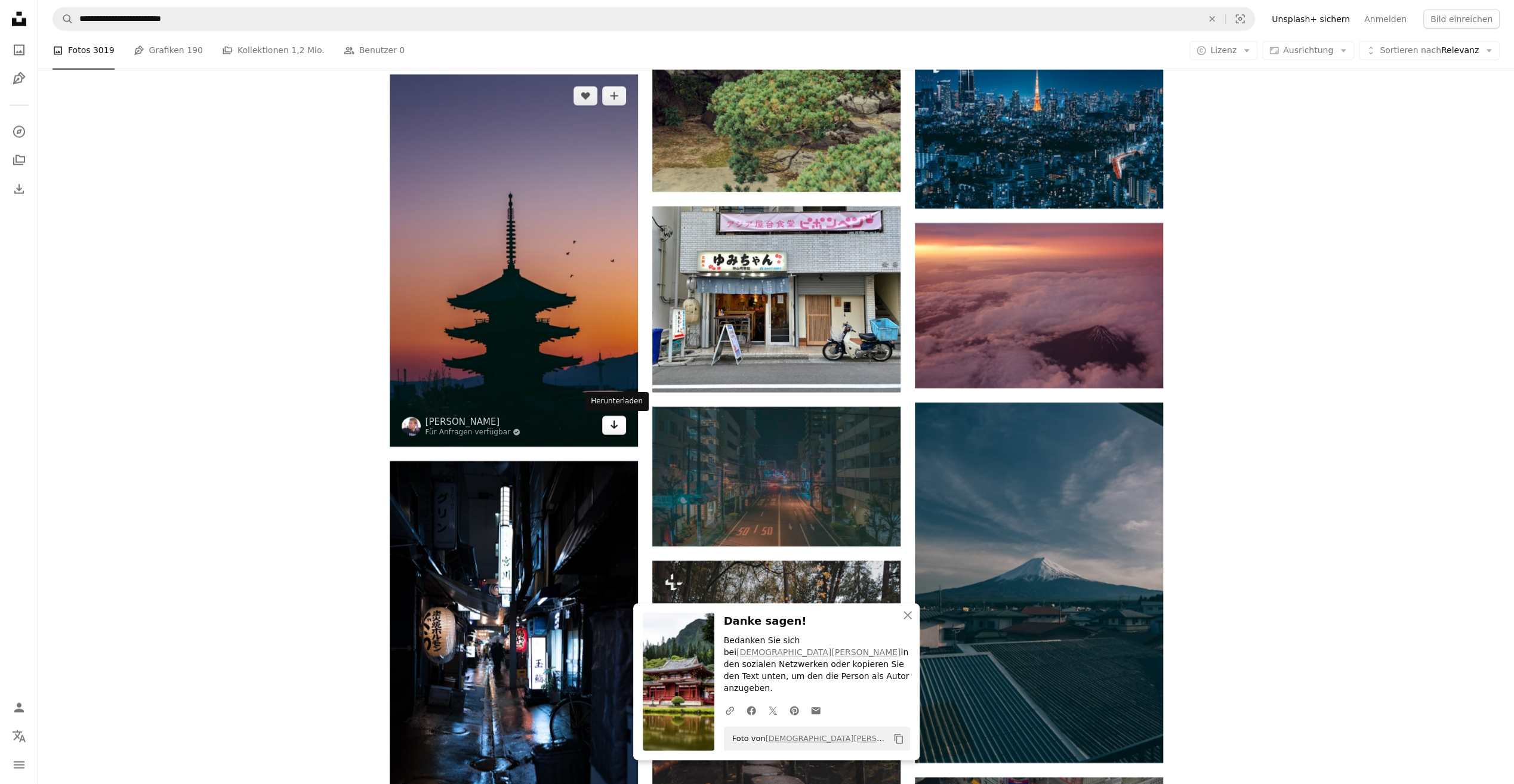
click at [611, 424] on icon "Arrow pointing down" at bounding box center [614, 424] width 10 height 15
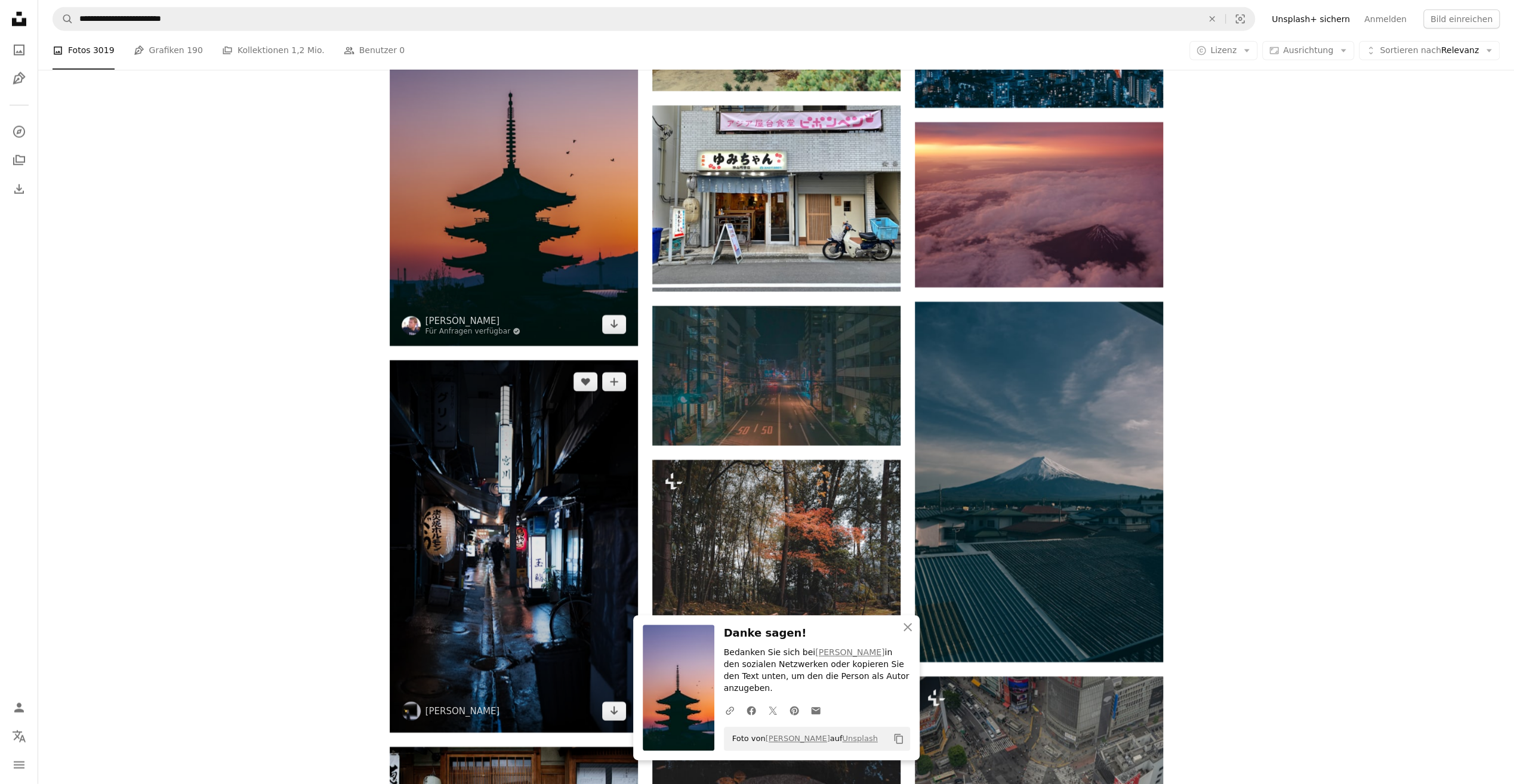
scroll to position [7636, 0]
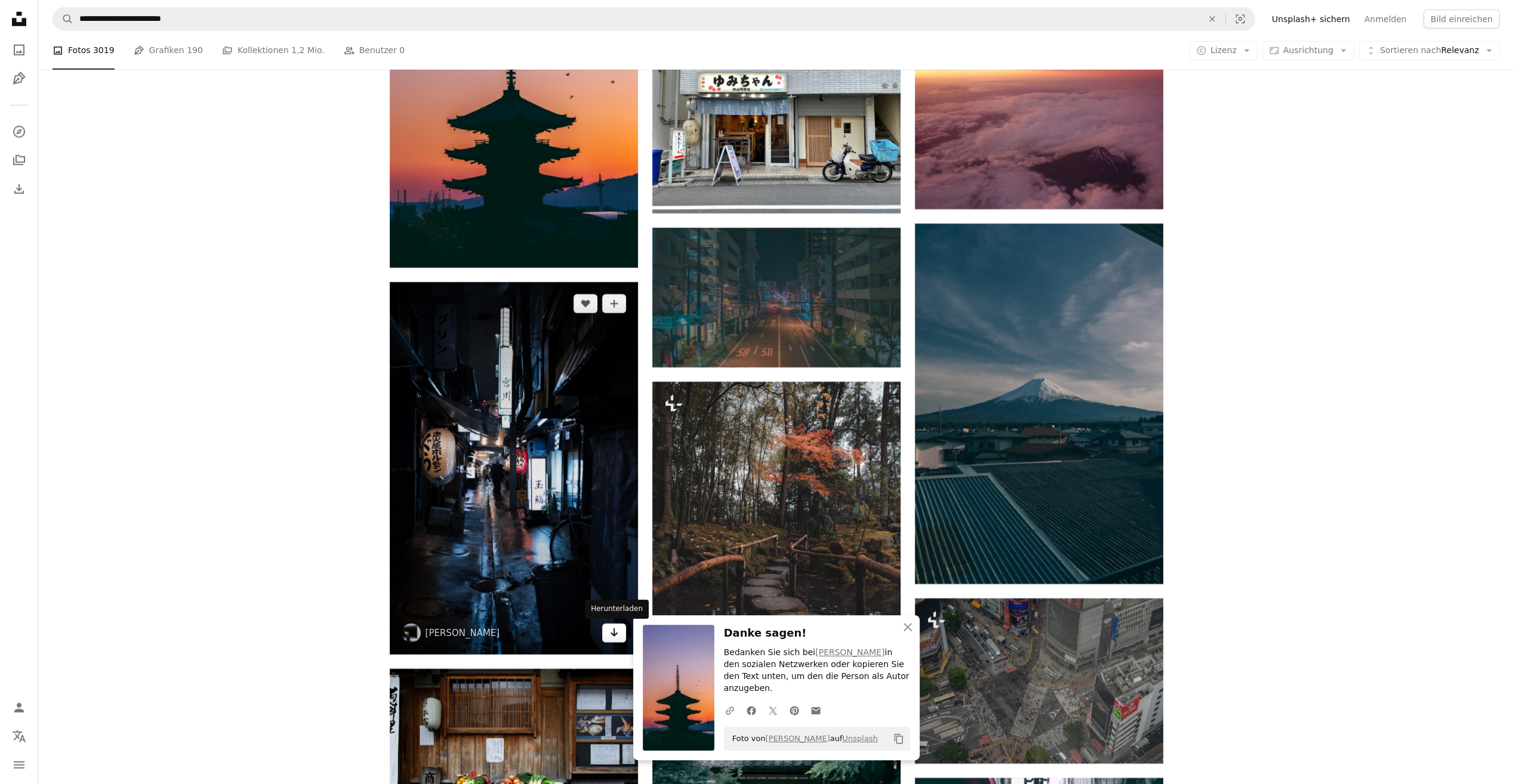
click at [613, 635] on icon "Herunterladen" at bounding box center [614, 632] width 8 height 9
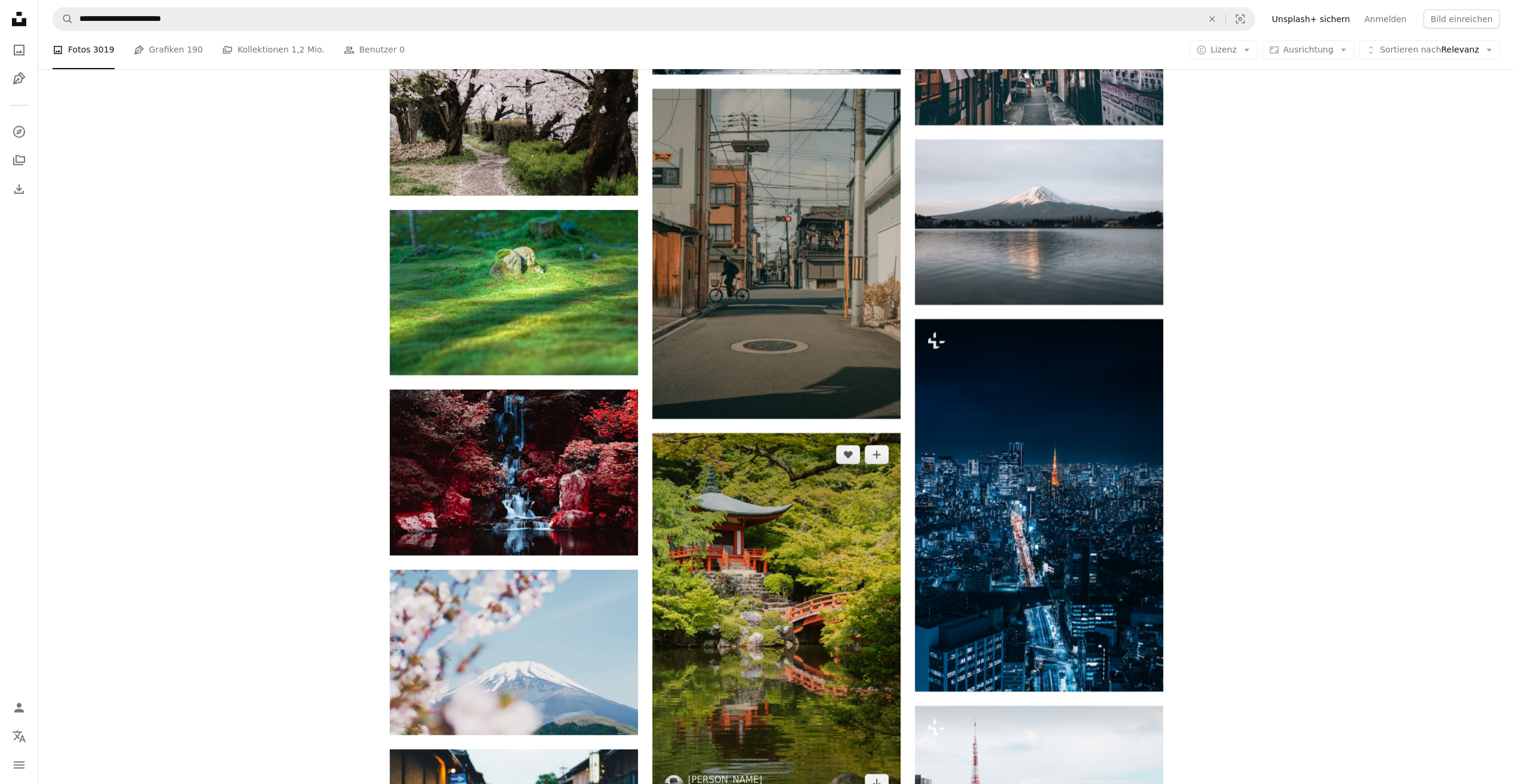
scroll to position [8531, 0]
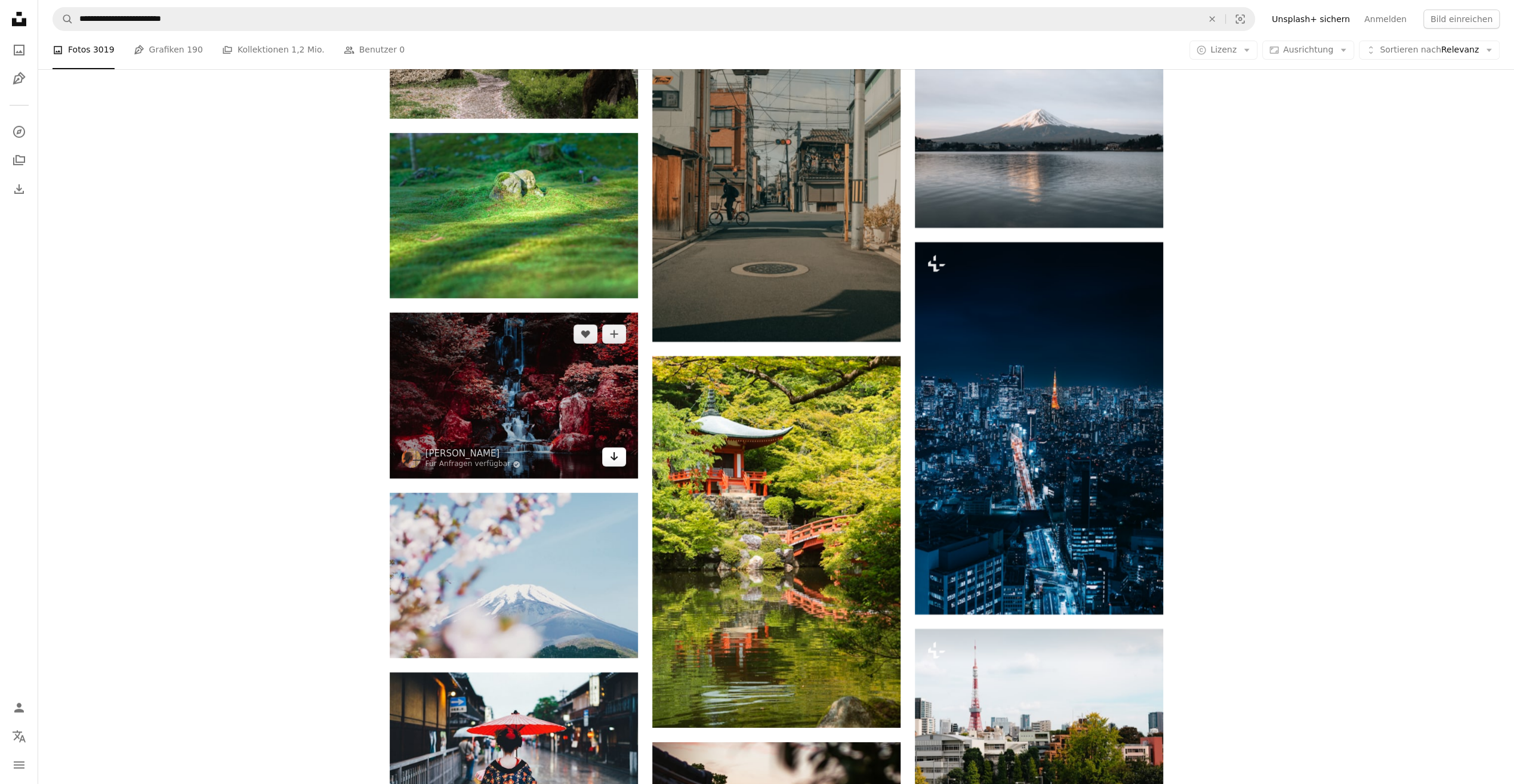
click at [611, 458] on icon "Herunterladen" at bounding box center [614, 457] width 8 height 9
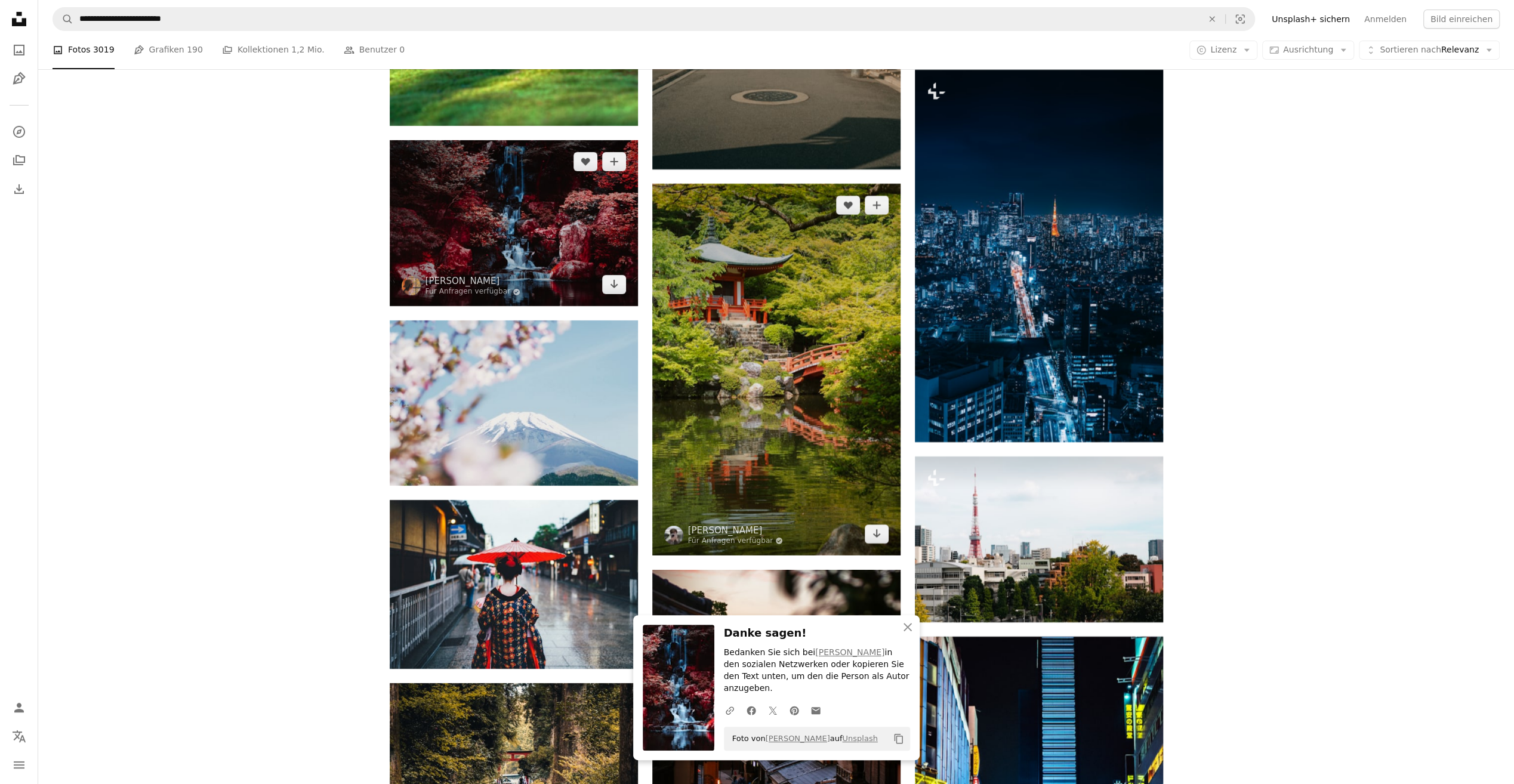
scroll to position [8711, 0]
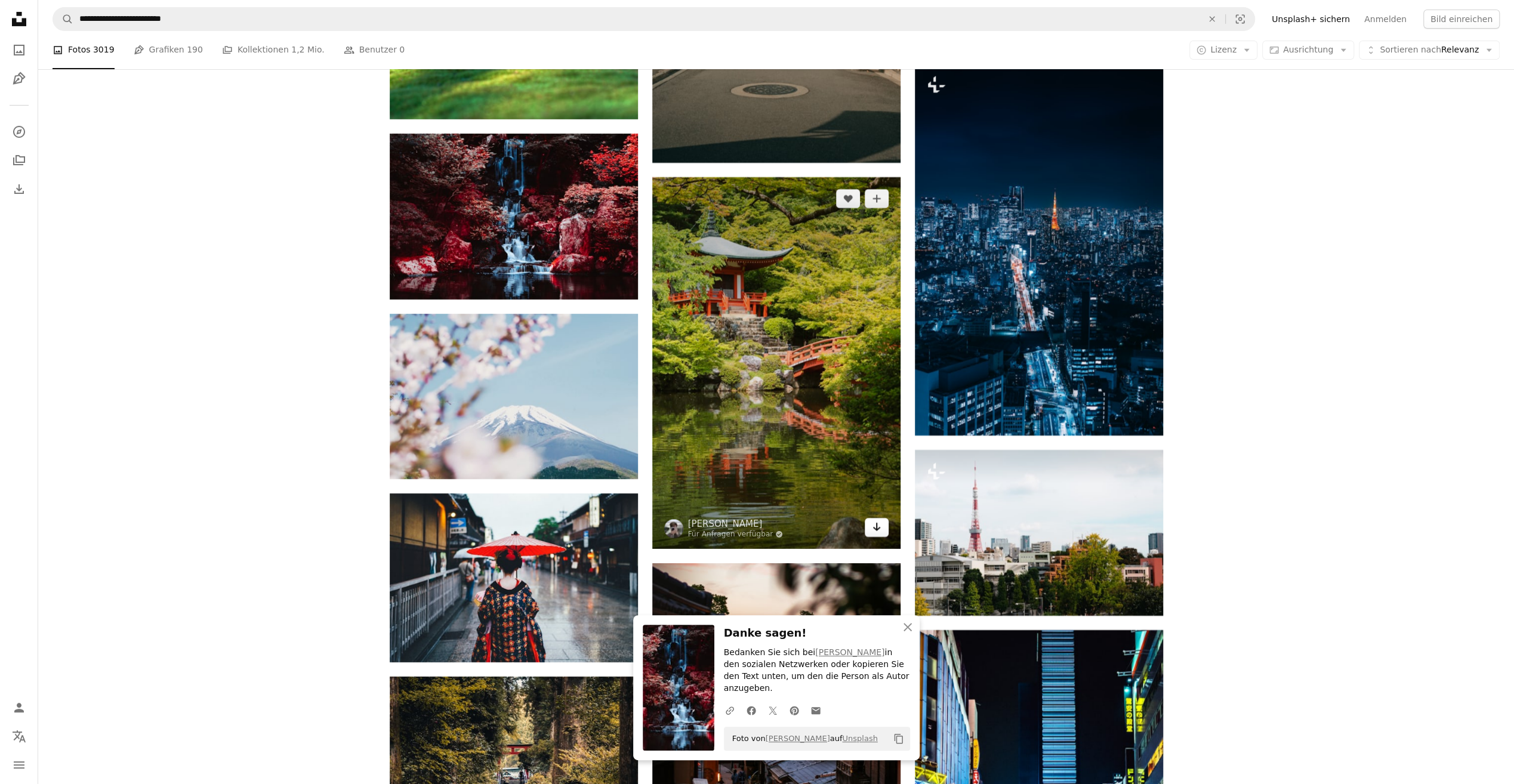
click at [874, 534] on icon "Arrow pointing down" at bounding box center [876, 527] width 10 height 15
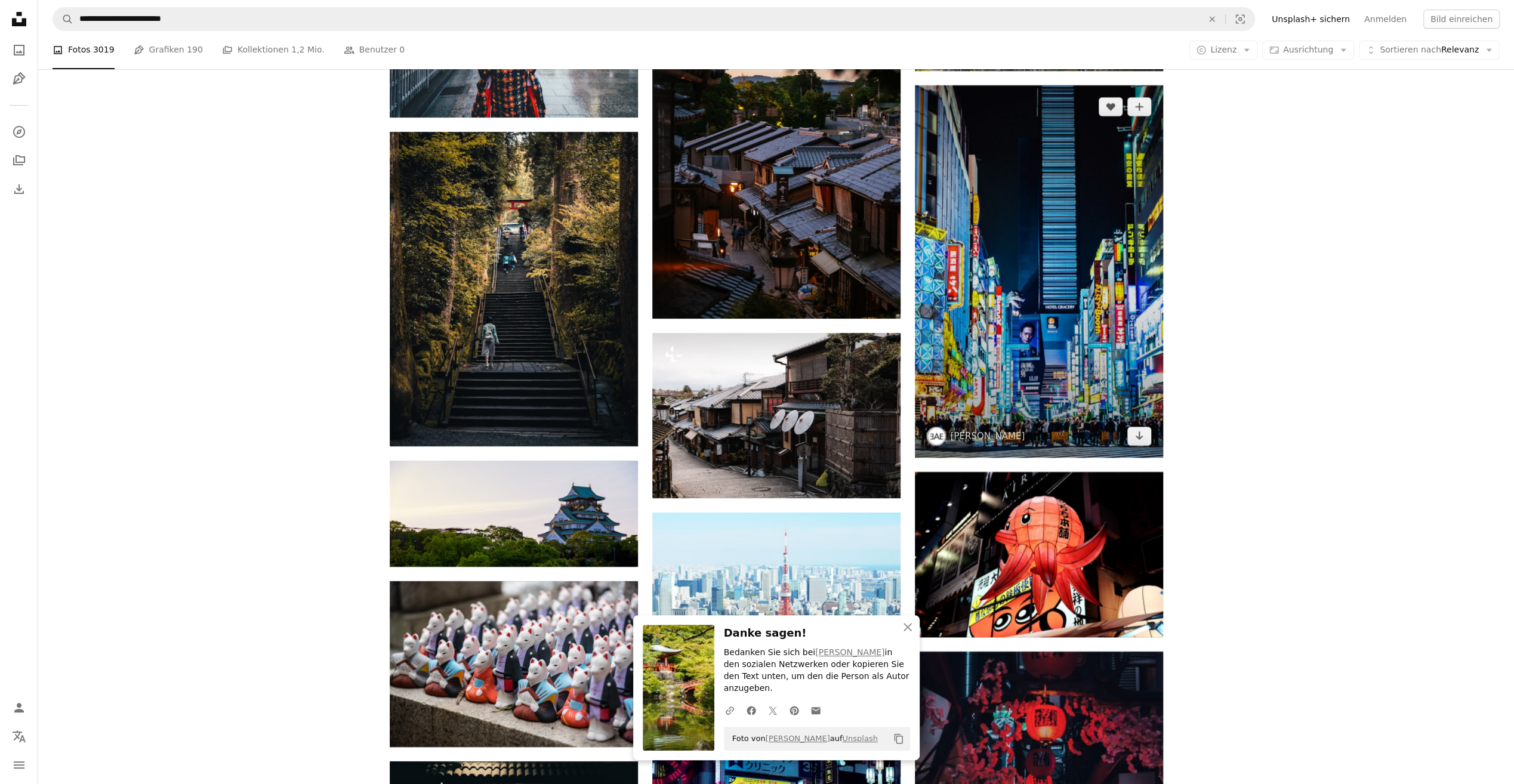
scroll to position [9188, 0]
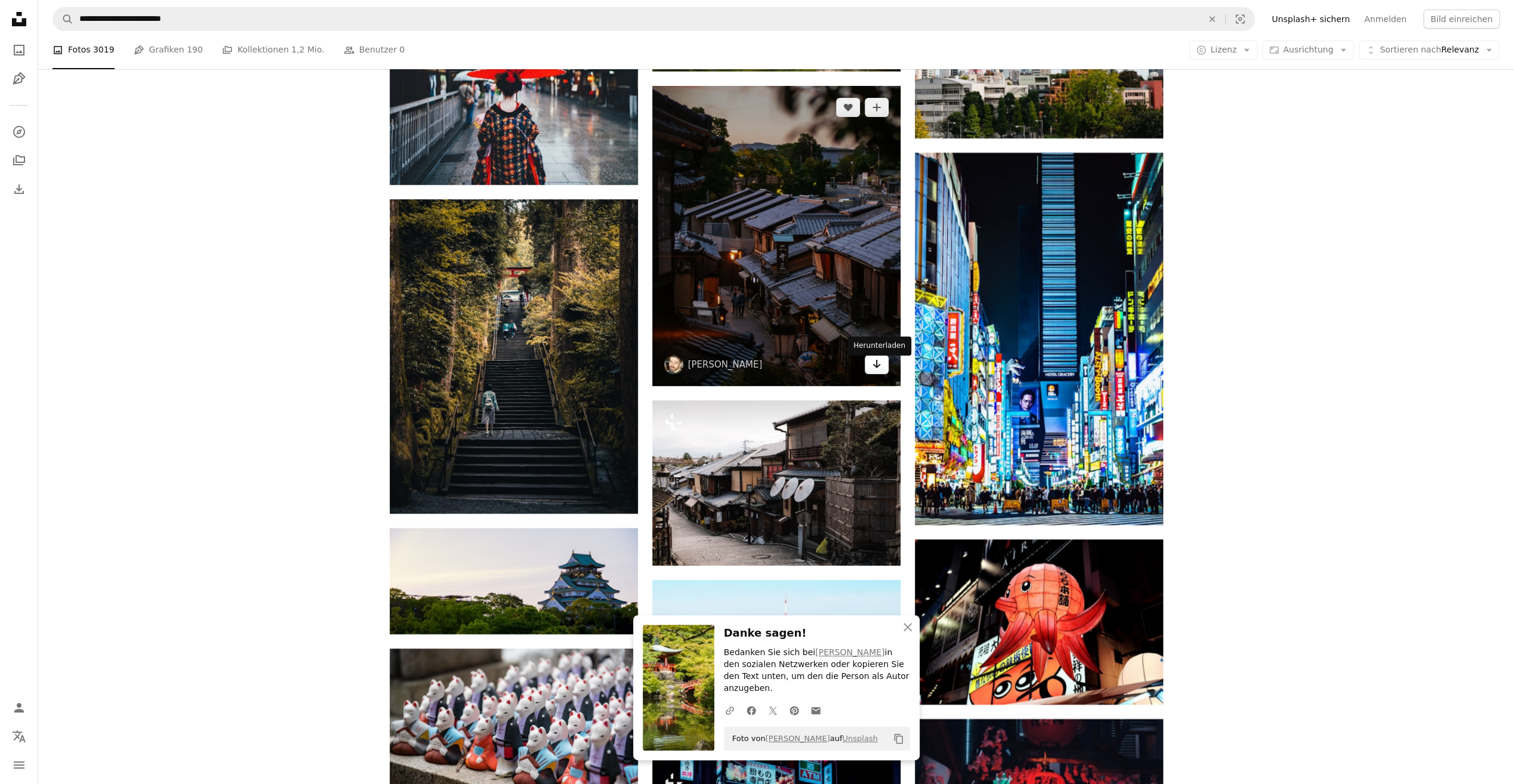
click at [878, 368] on icon "Arrow pointing down" at bounding box center [876, 364] width 10 height 15
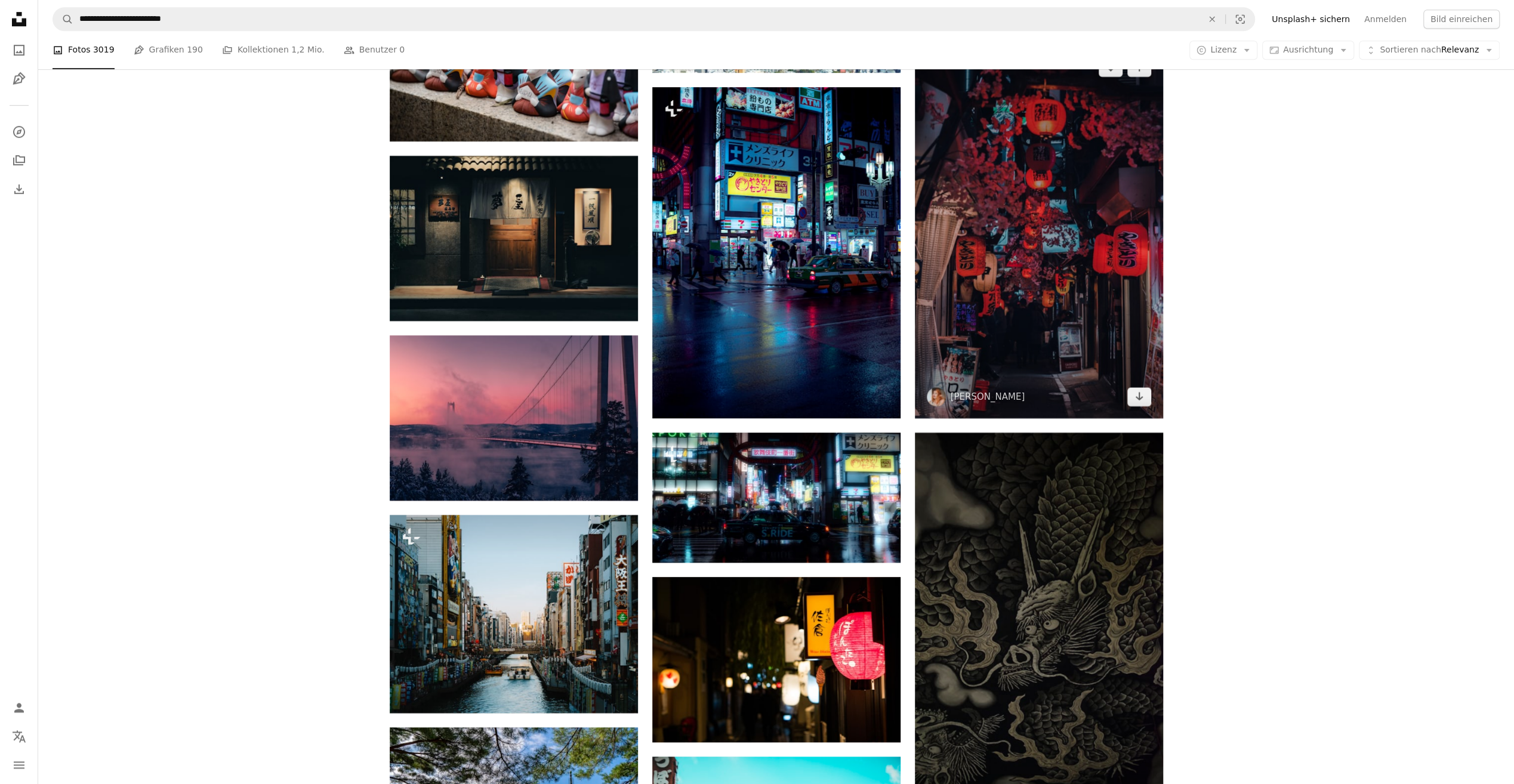
scroll to position [9785, 0]
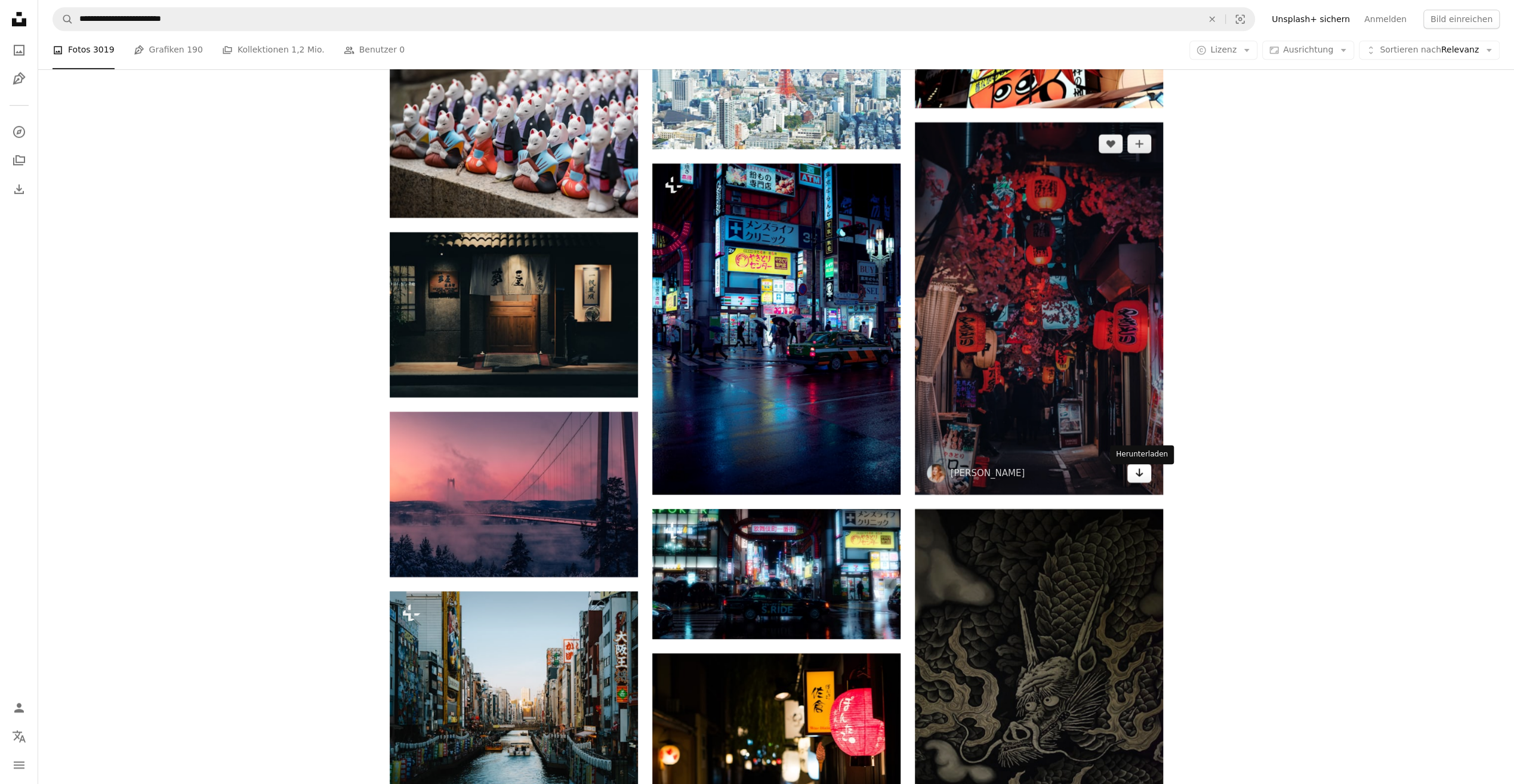
click at [1142, 476] on icon "Arrow pointing down" at bounding box center [1139, 472] width 10 height 15
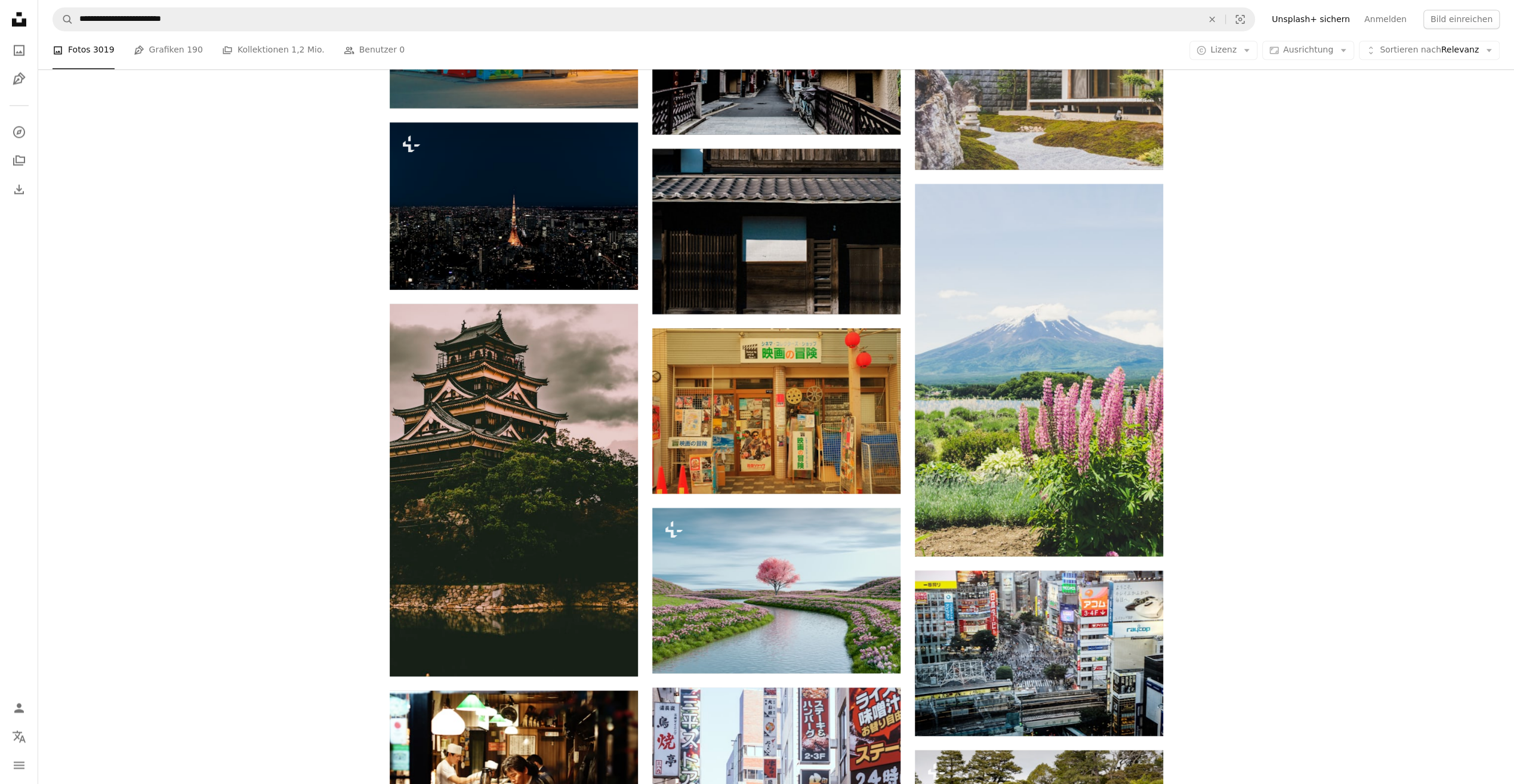
scroll to position [11216, 0]
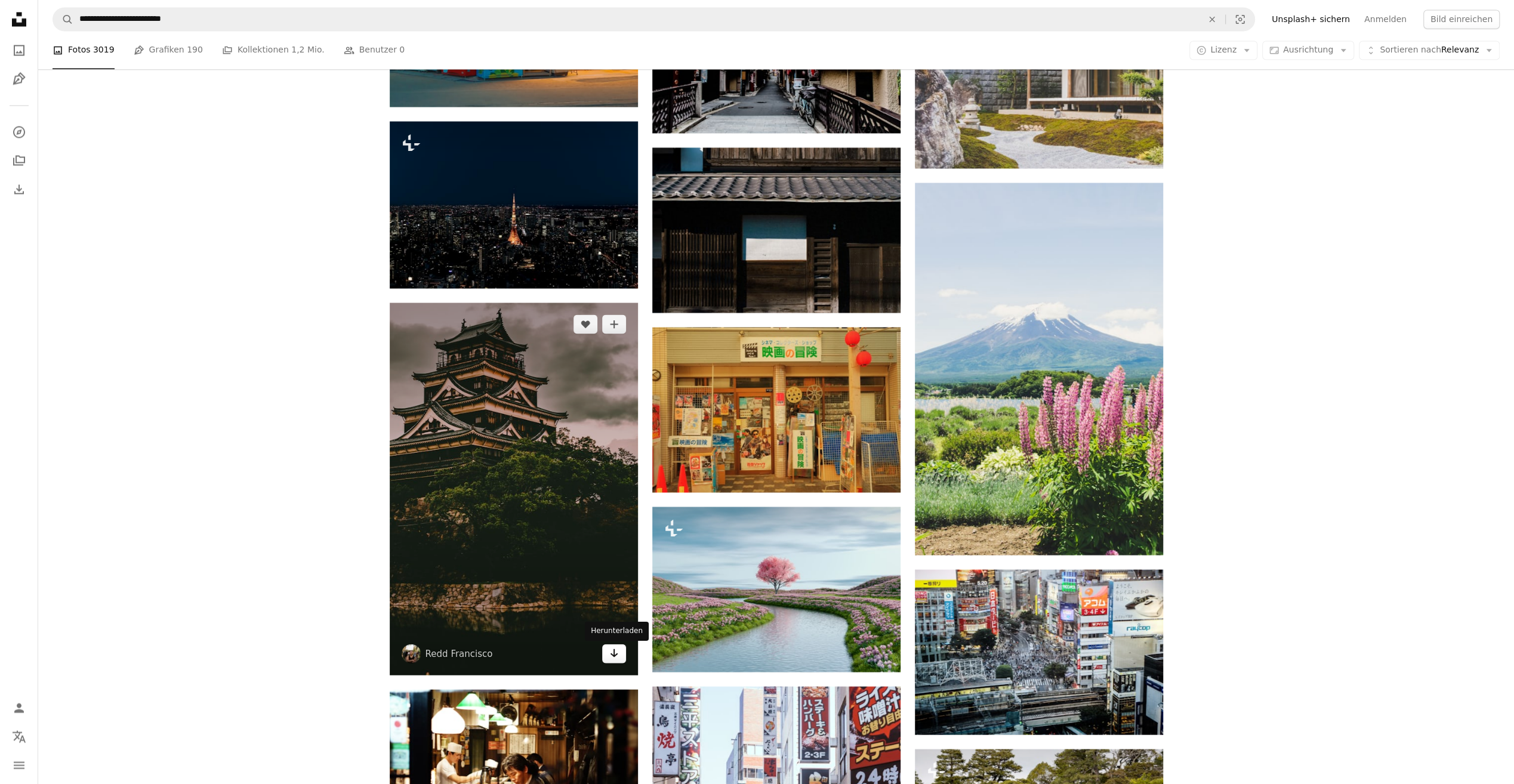
click at [611, 652] on icon "Arrow pointing down" at bounding box center [614, 652] width 10 height 15
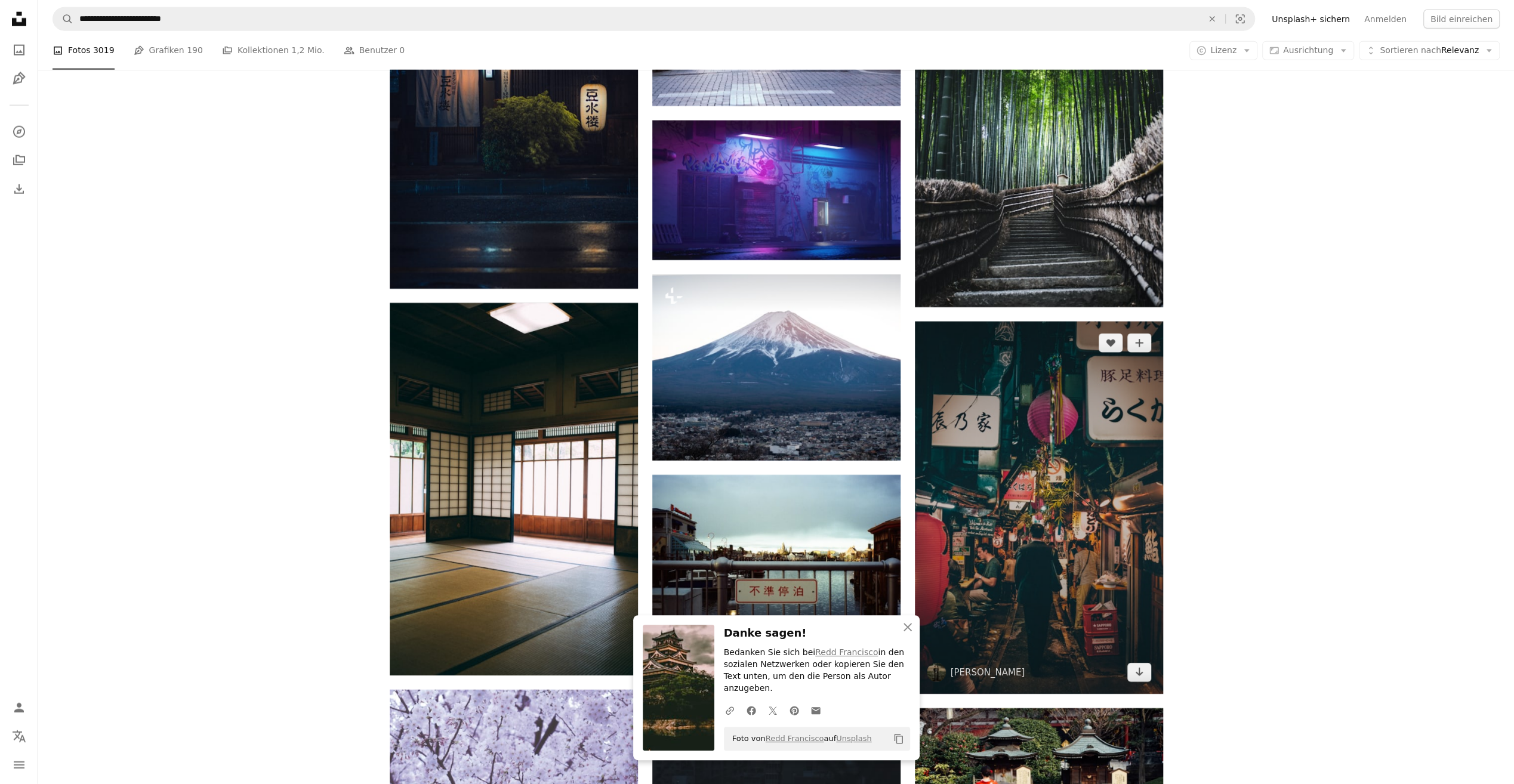
scroll to position [12171, 0]
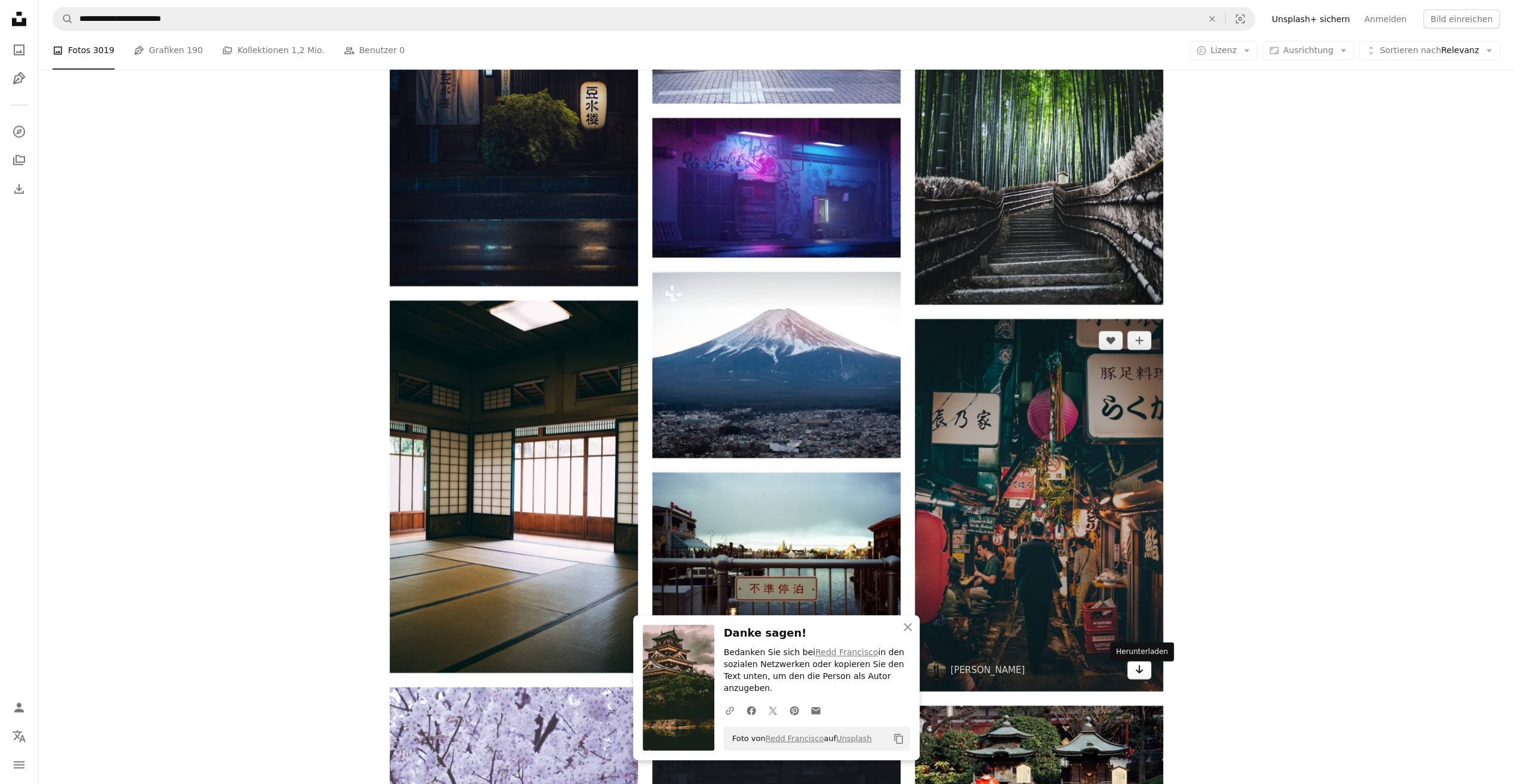
click at [1138, 674] on icon "Herunterladen" at bounding box center [1139, 670] width 8 height 9
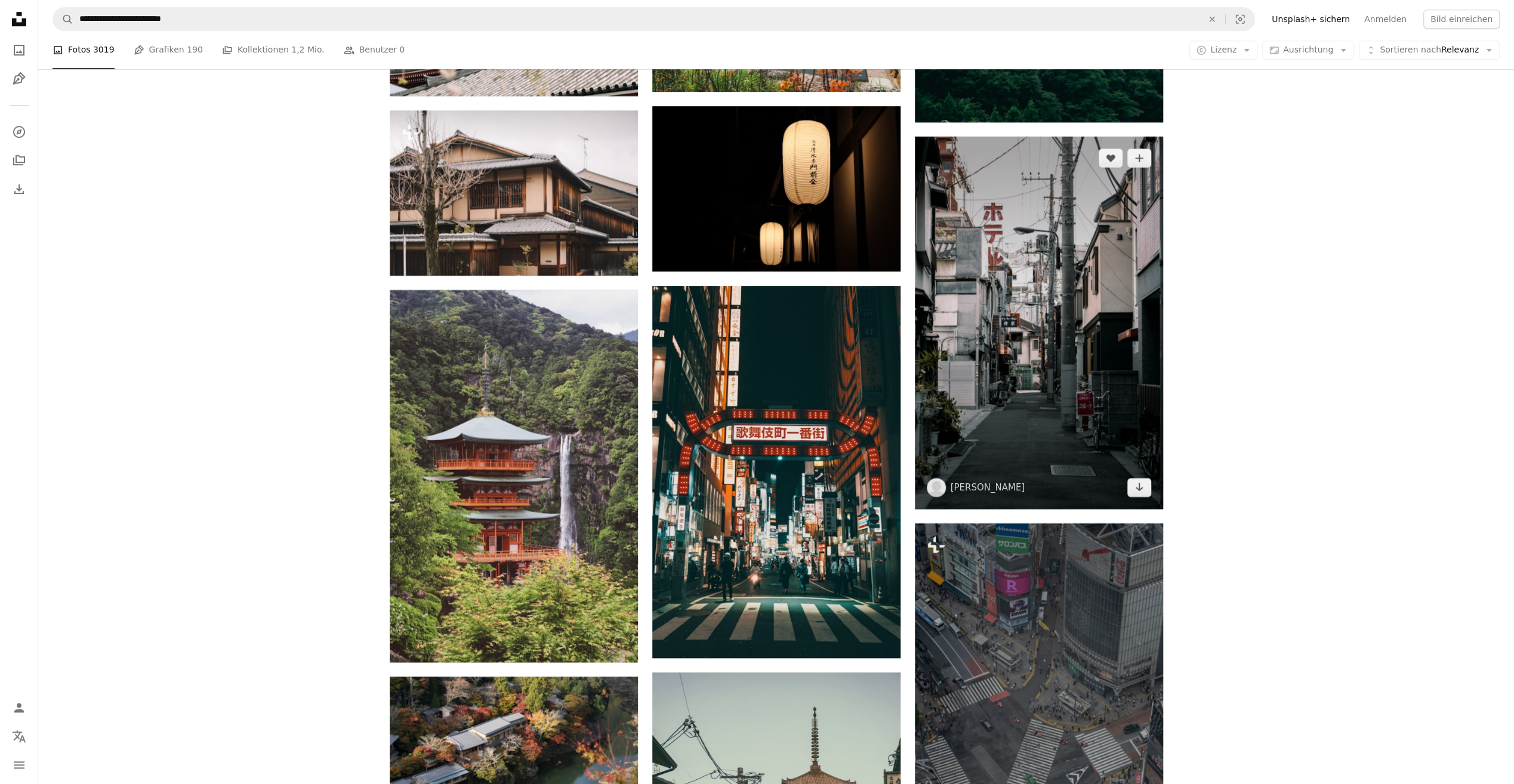
scroll to position [14199, 0]
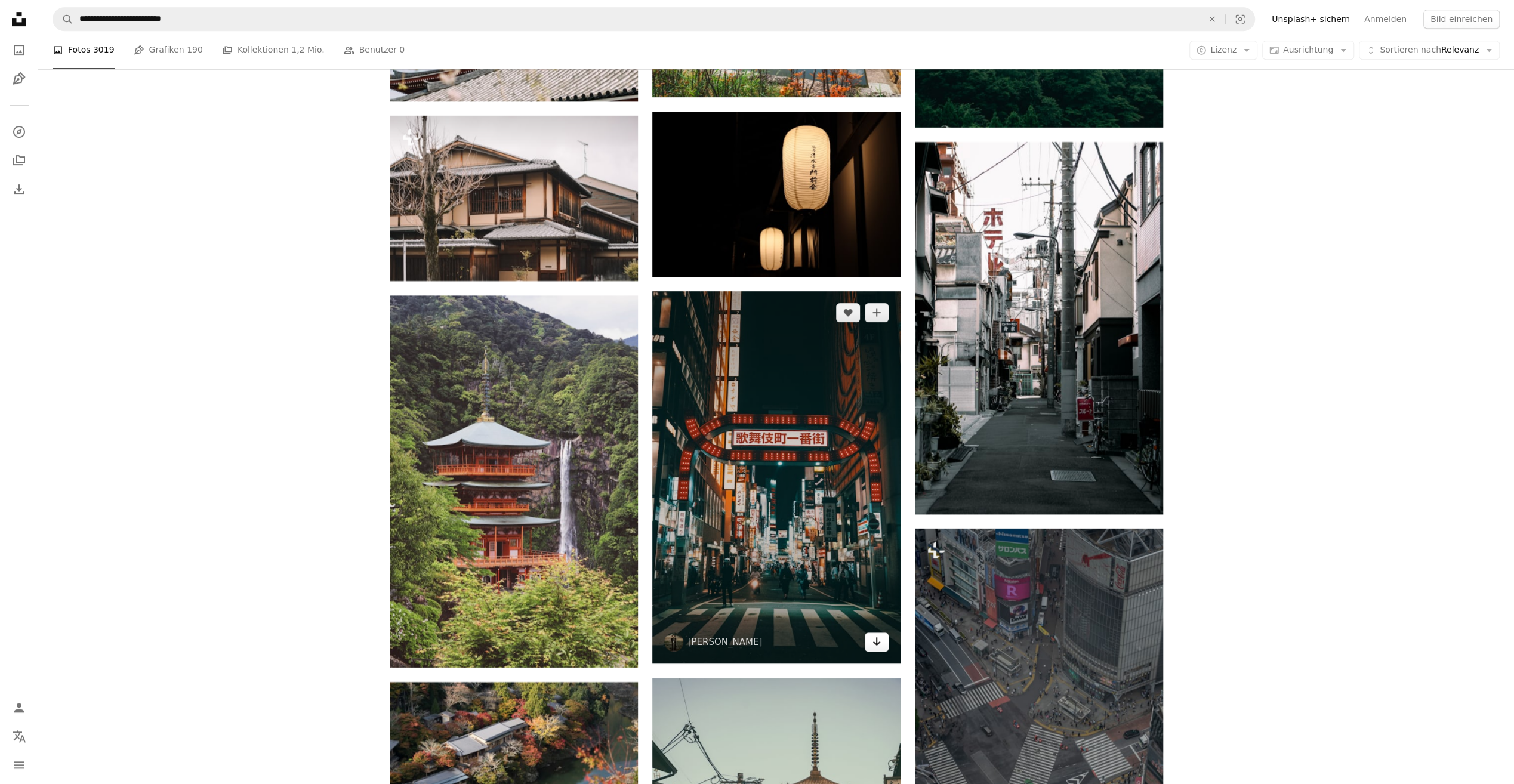
click at [874, 645] on icon "Arrow pointing down" at bounding box center [876, 641] width 10 height 15
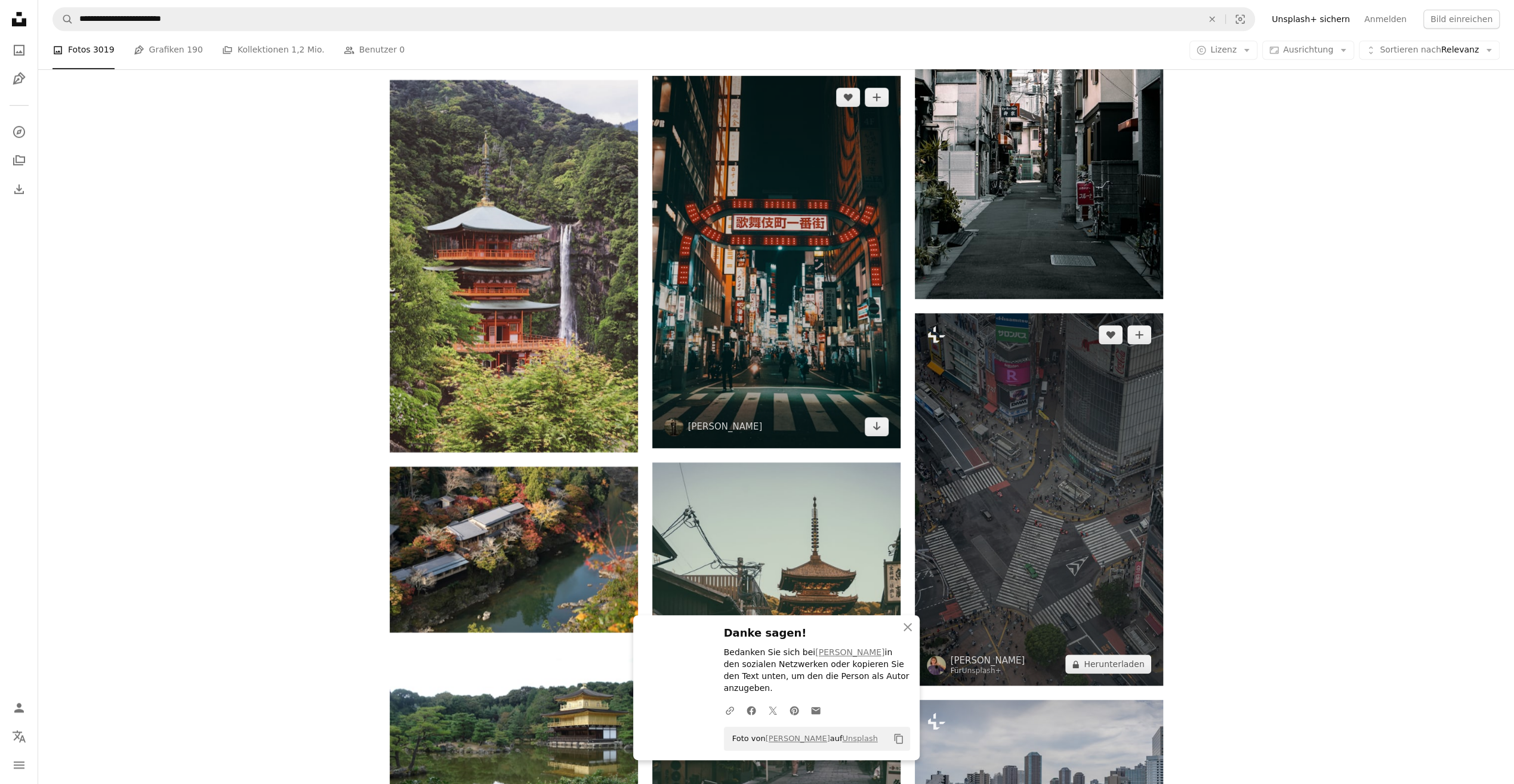
scroll to position [14438, 0]
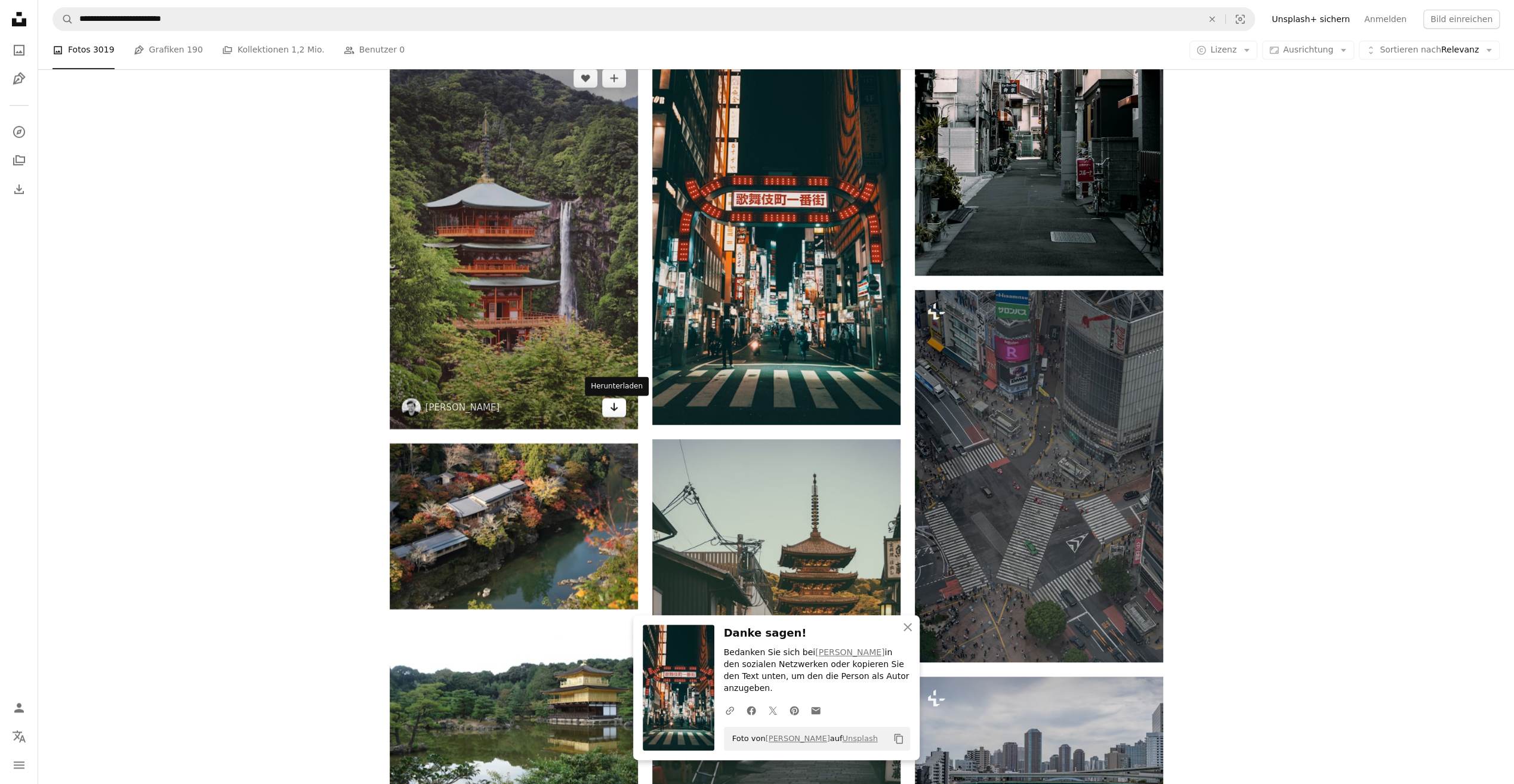
click at [616, 414] on icon "Arrow pointing down" at bounding box center [614, 406] width 10 height 15
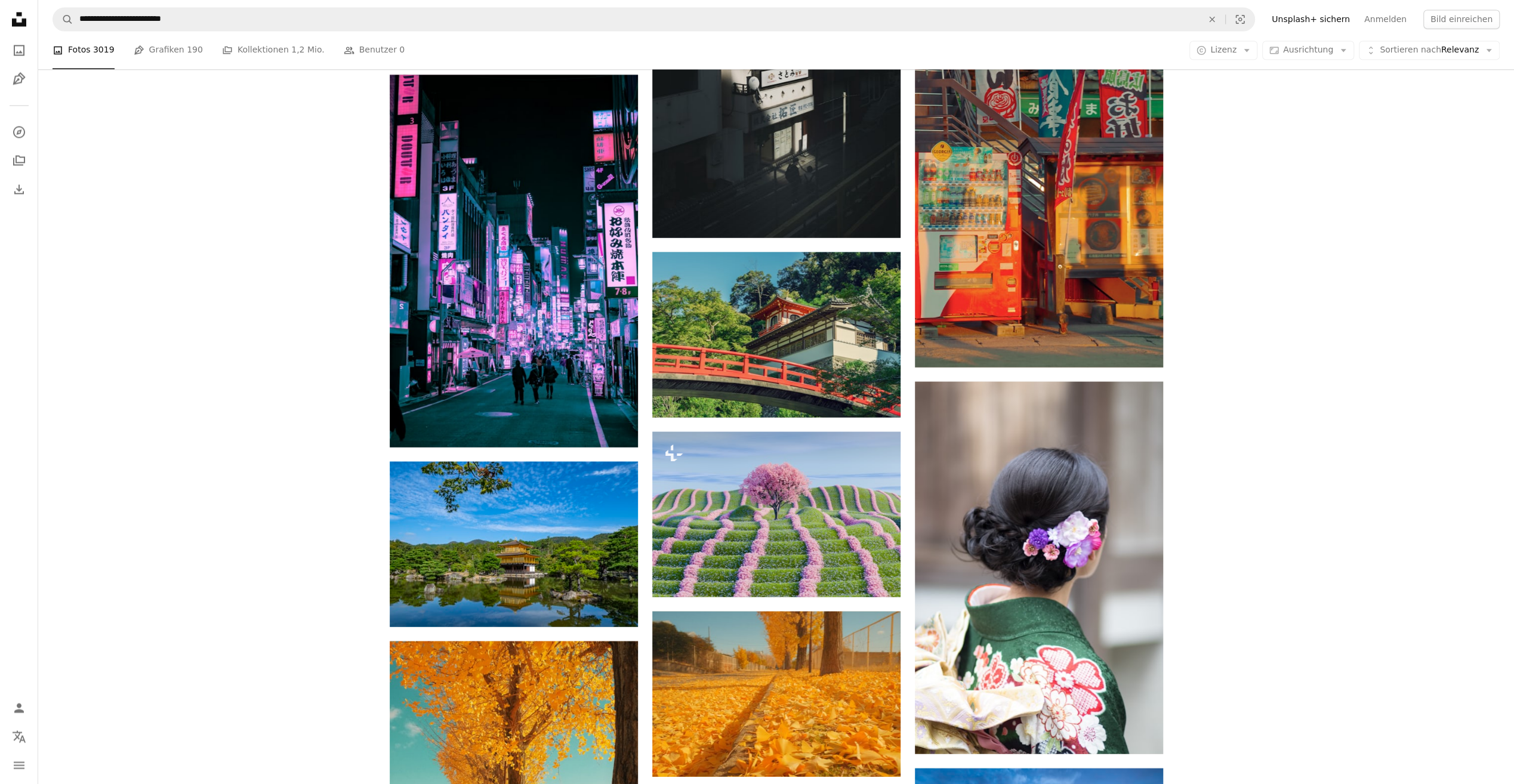
scroll to position [20344, 0]
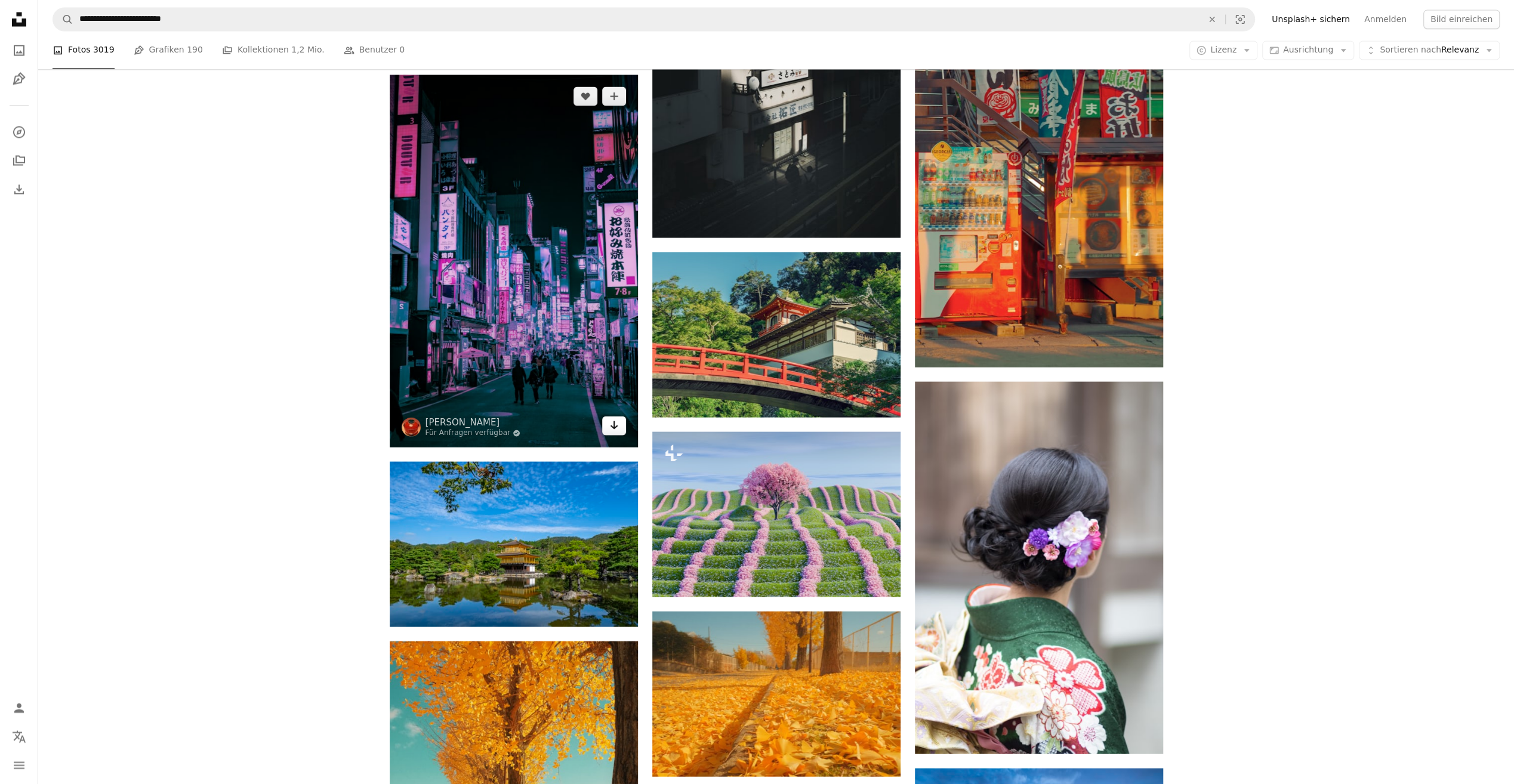
click at [614, 424] on icon "Arrow pointing down" at bounding box center [614, 424] width 10 height 15
